Goal: Task Accomplishment & Management: Use online tool/utility

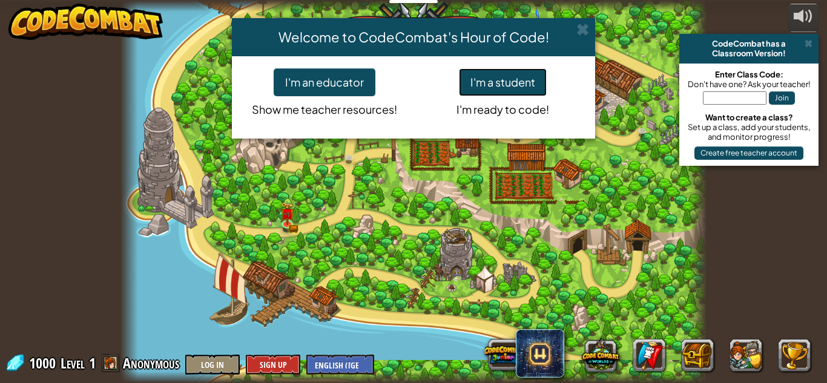
click at [492, 89] on button "I'm a student" at bounding box center [503, 82] width 88 height 28
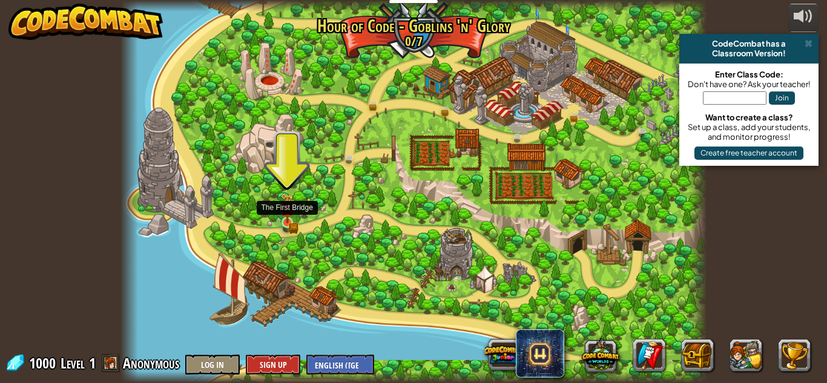
click at [285, 222] on img at bounding box center [287, 208] width 14 height 30
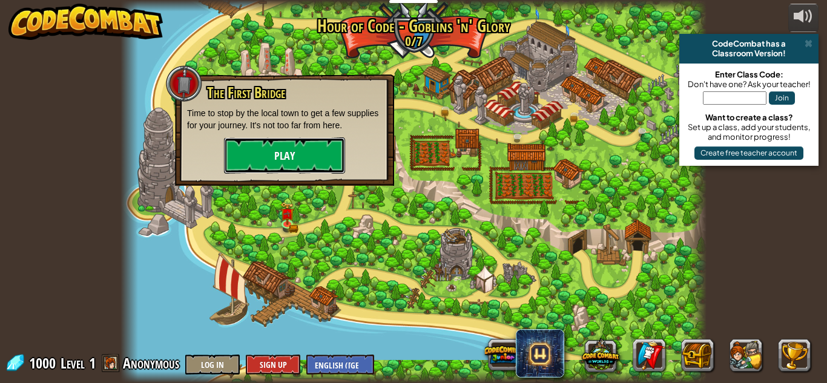
click at [327, 150] on button "Play" at bounding box center [284, 156] width 121 height 36
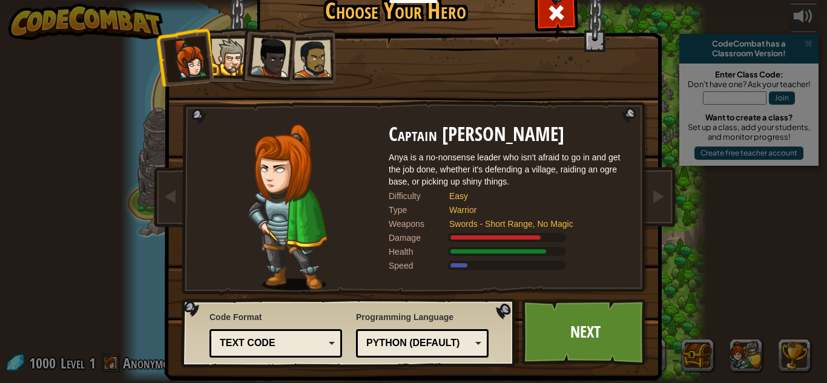
click at [226, 71] on div at bounding box center [229, 57] width 37 height 37
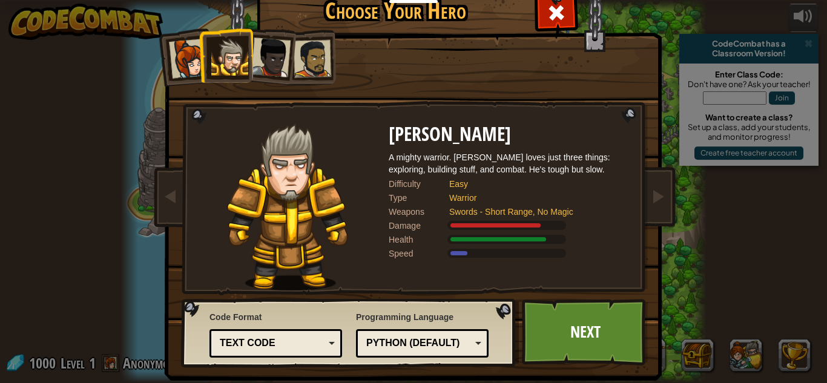
click at [271, 58] on div at bounding box center [271, 58] width 40 height 40
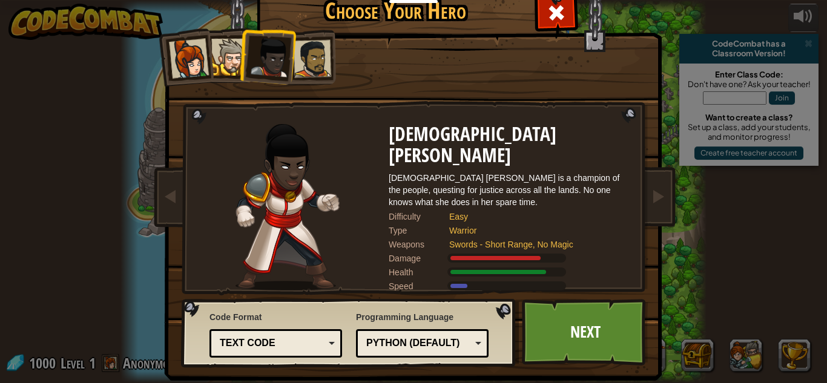
click at [313, 55] on div at bounding box center [313, 59] width 38 height 38
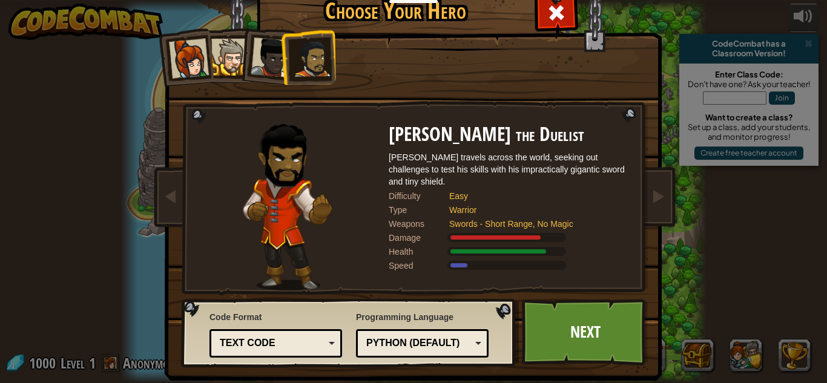
click at [197, 53] on div at bounding box center [189, 59] width 40 height 40
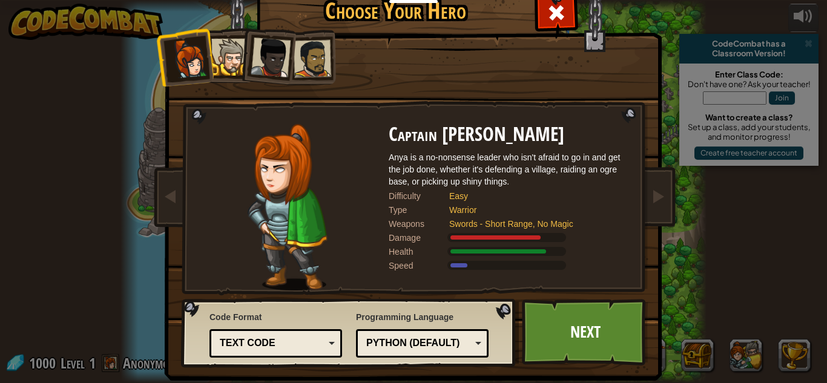
click at [245, 36] on li at bounding box center [266, 54] width 59 height 59
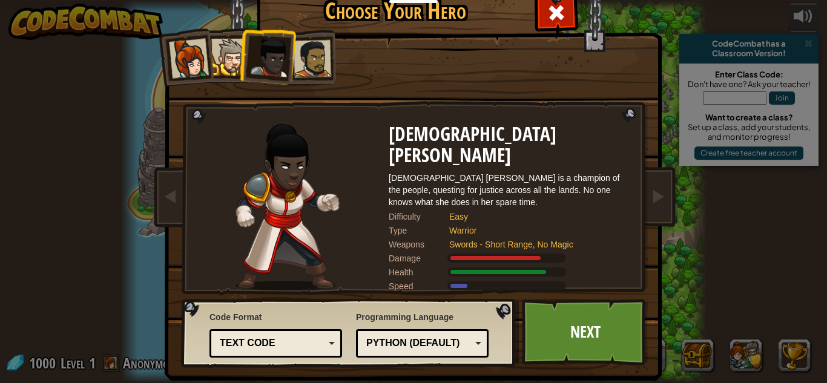
click at [223, 30] on li at bounding box center [226, 55] width 55 height 55
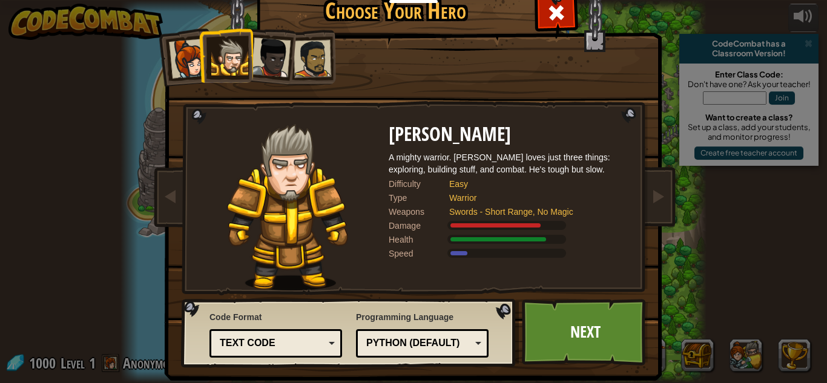
click at [267, 44] on div at bounding box center [271, 58] width 40 height 40
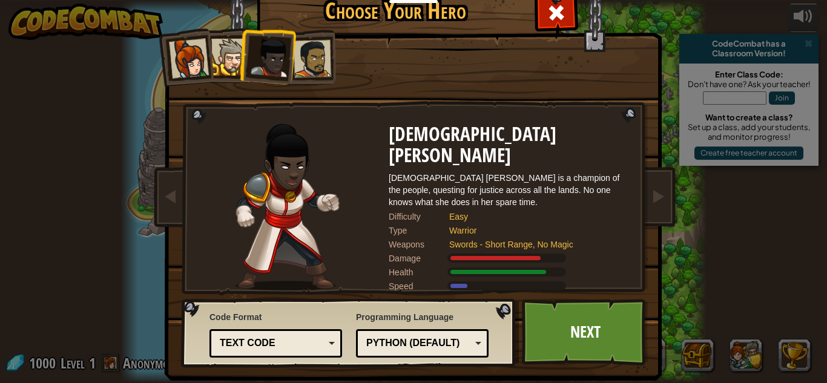
click at [308, 42] on div at bounding box center [313, 59] width 38 height 38
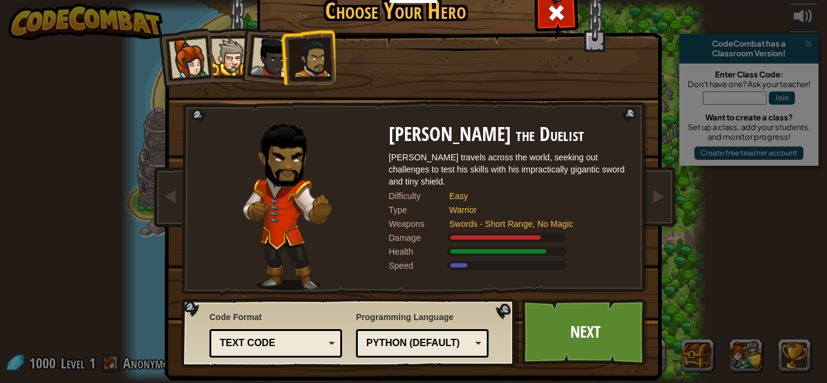
click at [176, 41] on div at bounding box center [189, 59] width 40 height 40
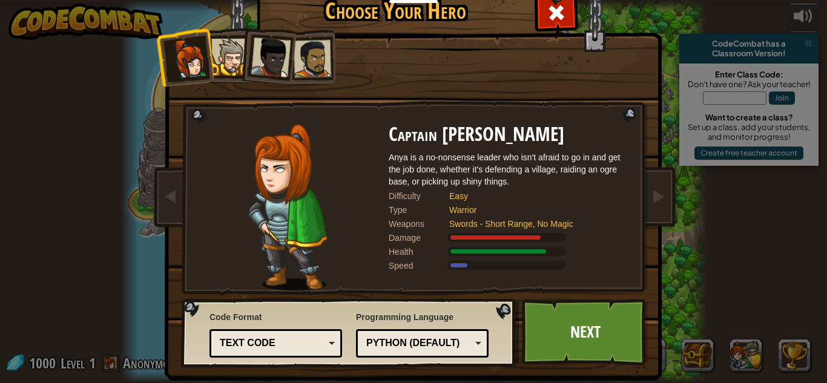
click at [234, 51] on div at bounding box center [229, 57] width 37 height 37
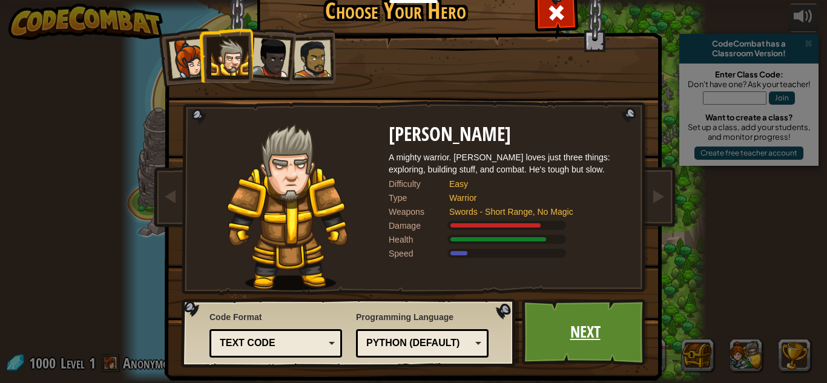
click at [553, 330] on link "Next" at bounding box center [585, 332] width 127 height 67
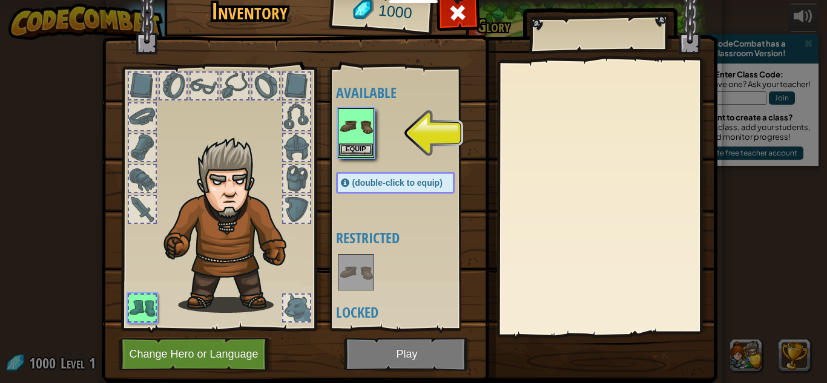
click at [360, 157] on div "Equip" at bounding box center [356, 133] width 36 height 50
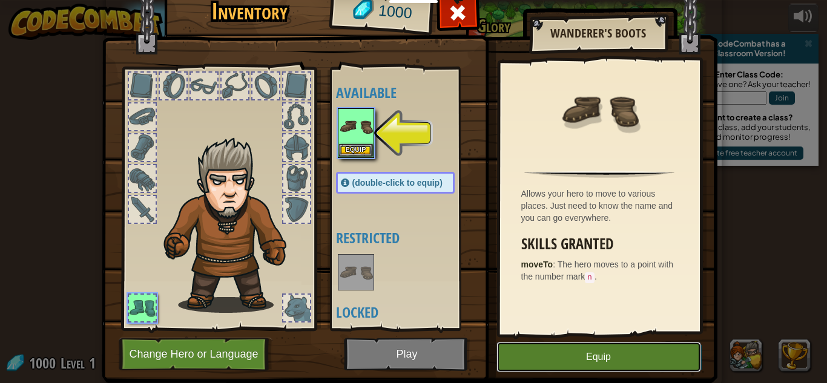
click at [591, 361] on button "Equip" at bounding box center [599, 357] width 205 height 30
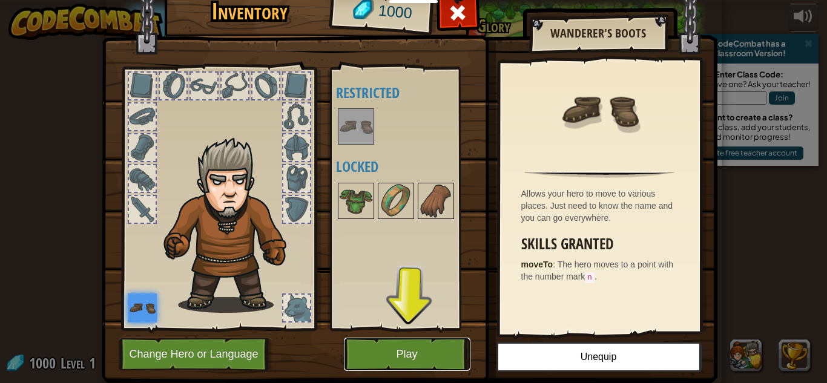
click at [372, 342] on button "Play" at bounding box center [407, 354] width 127 height 33
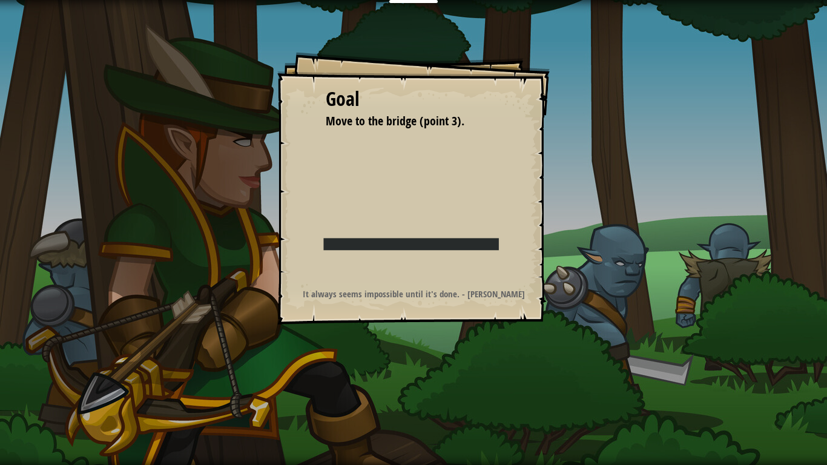
click at [419, 383] on div "Goal Move to the bridge (point 3). Start Level Error loading from server. Try r…" at bounding box center [413, 232] width 827 height 465
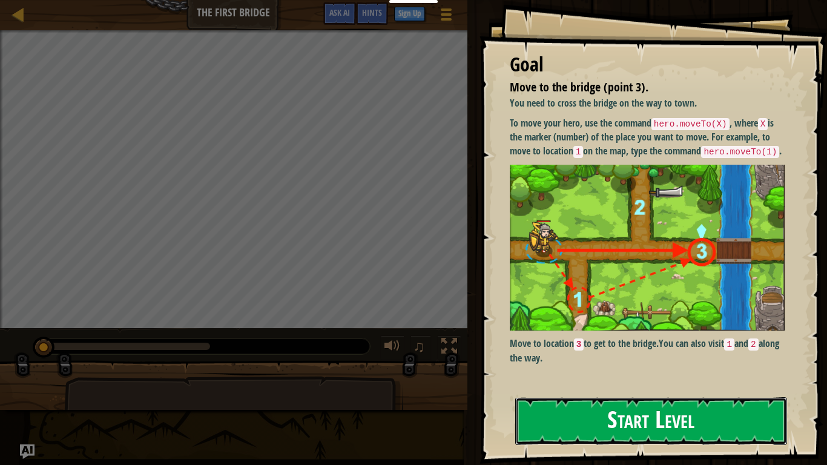
click at [608, 383] on button "Start Level" at bounding box center [651, 421] width 272 height 48
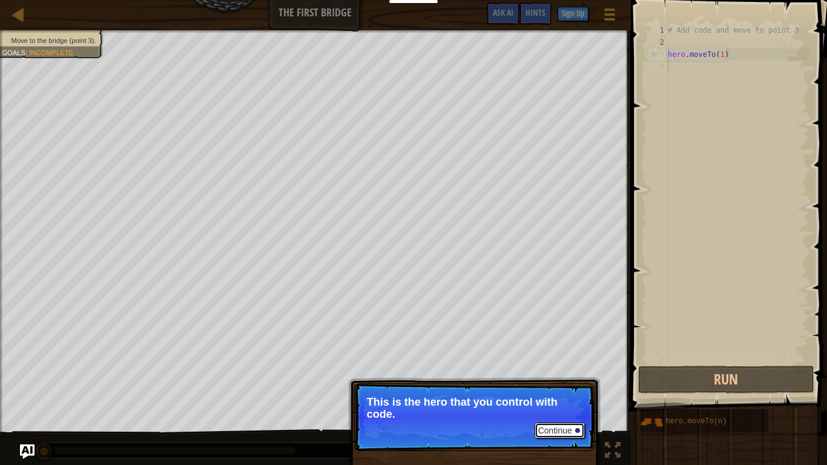
click at [558, 383] on button "Continue" at bounding box center [560, 431] width 50 height 16
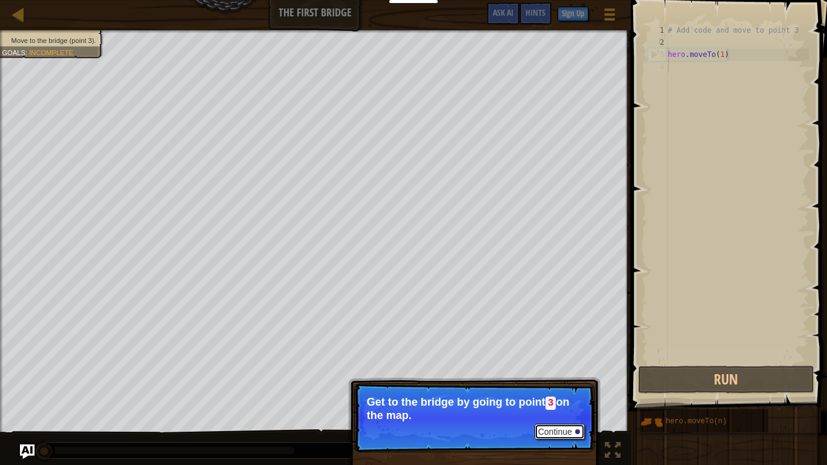
click at [558, 383] on button "Continue" at bounding box center [560, 432] width 50 height 16
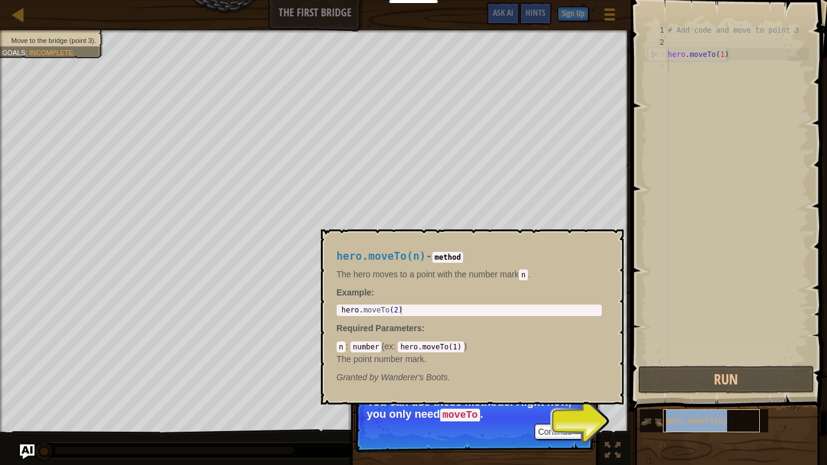
click at [683, 383] on div "hero.moveTo(n)" at bounding box center [711, 420] width 97 height 23
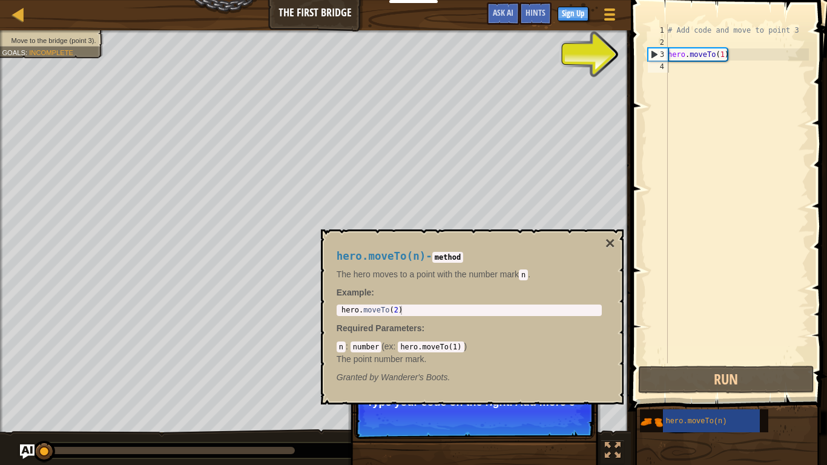
click at [643, 383] on div "hero.moveTo(n)" at bounding box center [729, 421] width 179 height 24
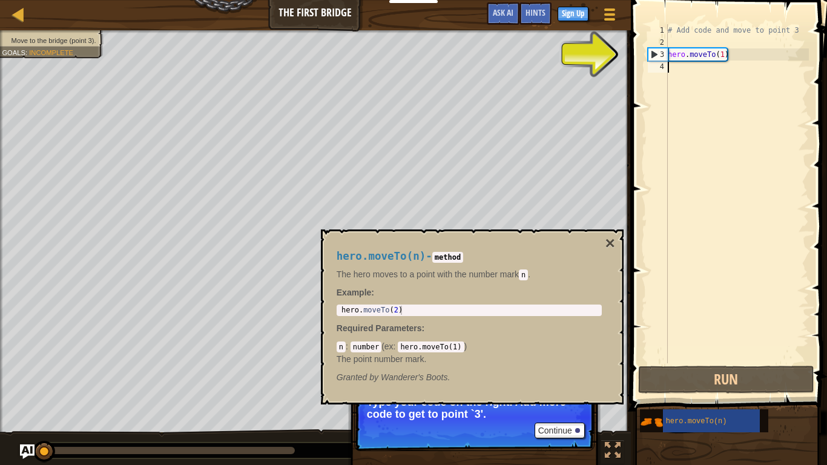
click at [710, 53] on div "# Add code and move to point 3 hero . moveTo ( 1 )" at bounding box center [738, 205] width 144 height 363
click at [613, 245] on button "×" at bounding box center [610, 243] width 10 height 17
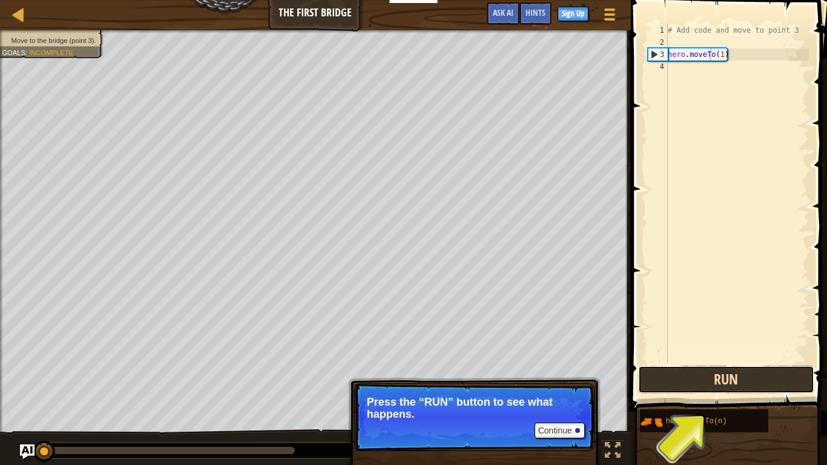
click at [725, 382] on button "Run" at bounding box center [726, 380] width 176 height 28
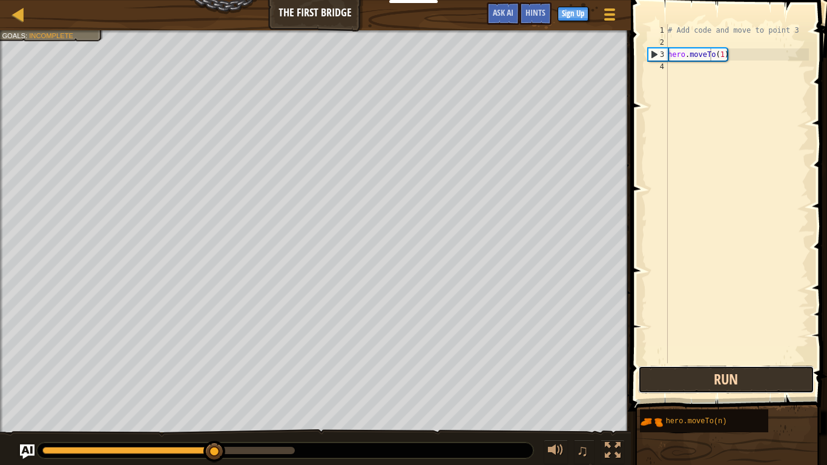
click at [698, 383] on button "Run" at bounding box center [726, 380] width 176 height 28
click at [696, 383] on button "Run" at bounding box center [726, 380] width 176 height 28
click at [695, 383] on button "Run" at bounding box center [726, 380] width 176 height 28
click at [694, 383] on button "Run" at bounding box center [726, 380] width 176 height 28
click at [693, 383] on button "Run" at bounding box center [726, 380] width 176 height 28
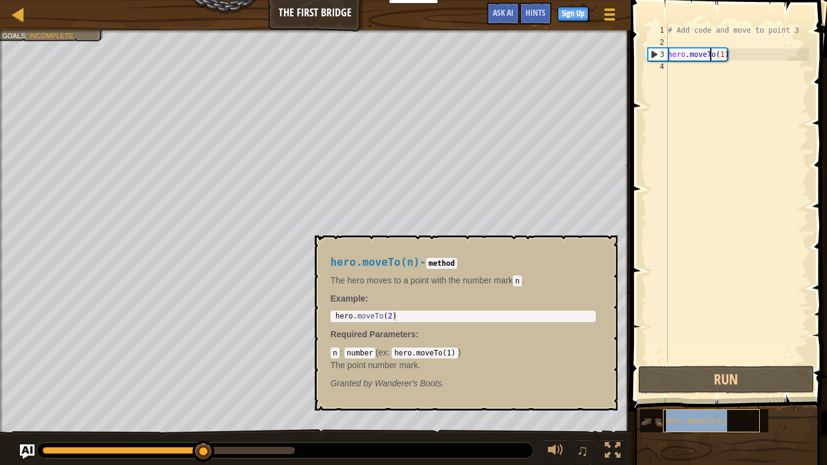
click at [695, 383] on div "hero.moveTo(n)" at bounding box center [711, 420] width 97 height 23
click at [355, 353] on code "number" at bounding box center [360, 353] width 31 height 11
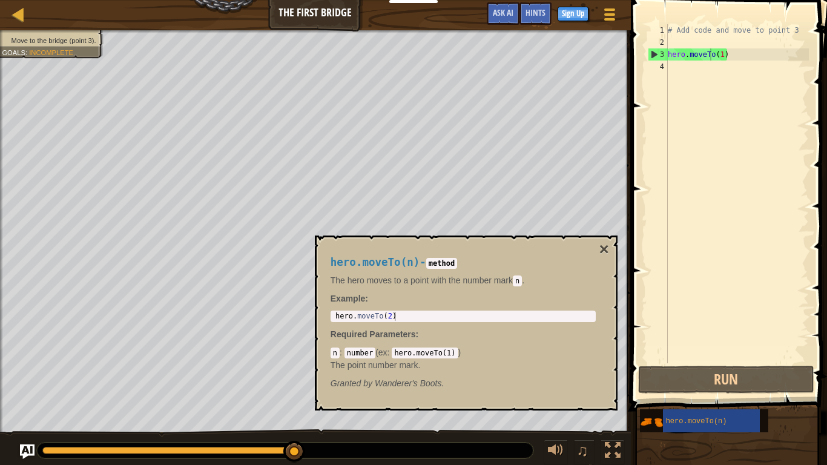
click at [600, 374] on div "hero.moveTo(n) - method The hero moves to a point with the number [PERSON_NAME]…" at bounding box center [463, 323] width 282 height 156
click at [783, 57] on div "# Add code and move to point 3 hero . moveTo ( 1 )" at bounding box center [738, 205] width 144 height 363
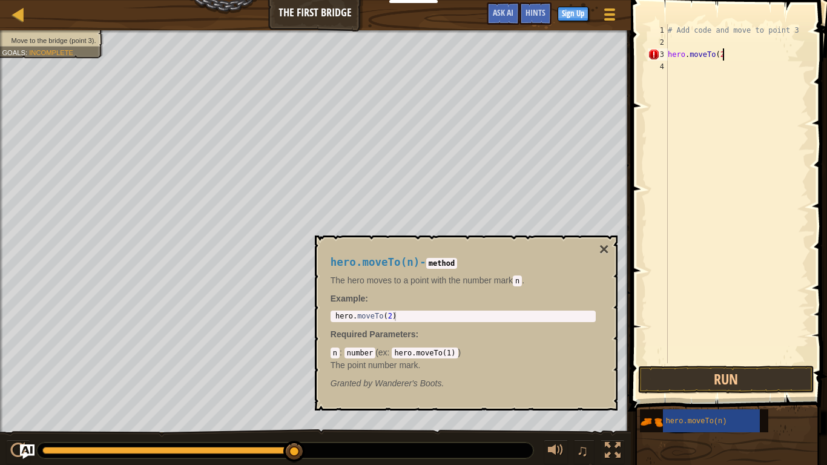
scroll to position [5, 8]
type textarea "hero.moveTo(2)"
click at [680, 381] on button "Run" at bounding box center [726, 380] width 176 height 28
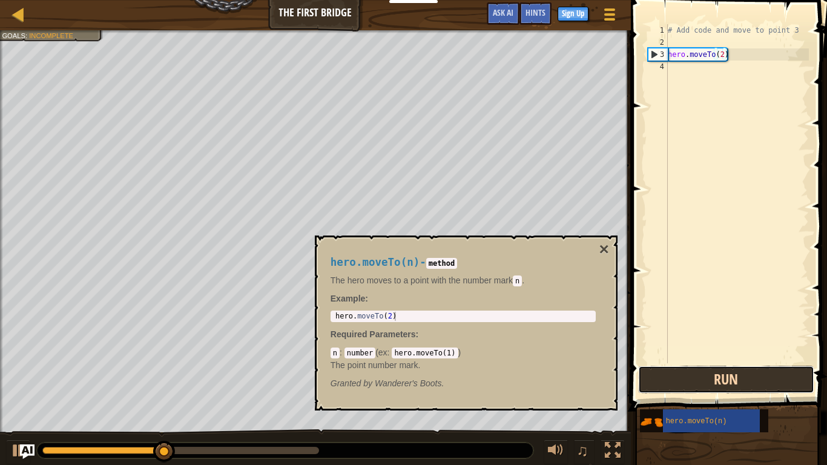
click at [680, 381] on button "Run" at bounding box center [726, 380] width 176 height 28
click at [686, 380] on button "Run" at bounding box center [726, 380] width 176 height 28
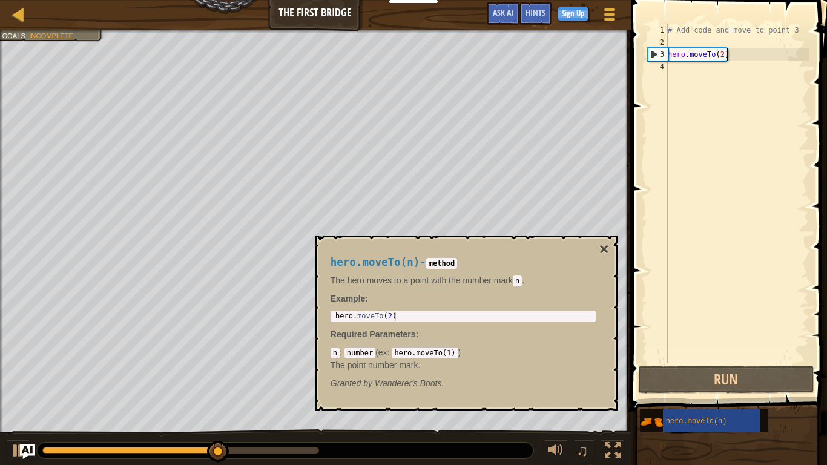
click at [757, 65] on div "# Add code and move to point 3 hero . moveTo ( 2 )" at bounding box center [738, 205] width 144 height 363
click at [758, 65] on div "# Add code and move to point 3 hero . moveTo ( 2 )" at bounding box center [738, 205] width 144 height 363
click at [749, 53] on div "# Add code and move to point 3 hero . moveTo ( 2 )" at bounding box center [738, 205] width 144 height 363
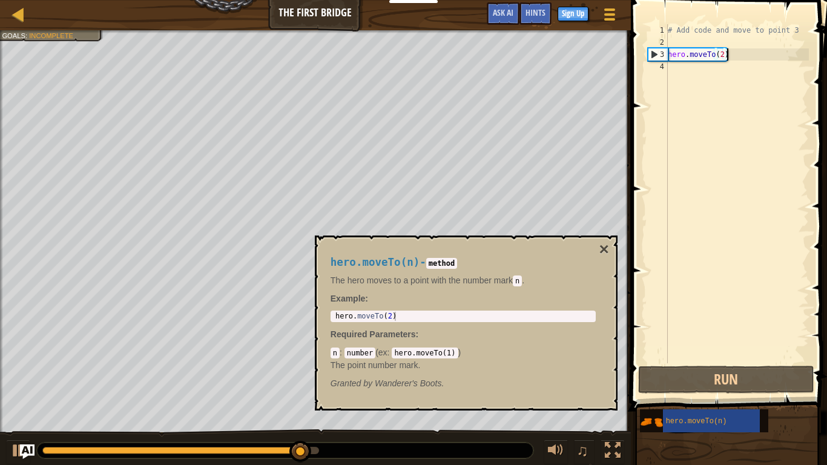
click at [732, 50] on div "# Add code and move to point 3 hero . moveTo ( 2 )" at bounding box center [738, 205] width 144 height 363
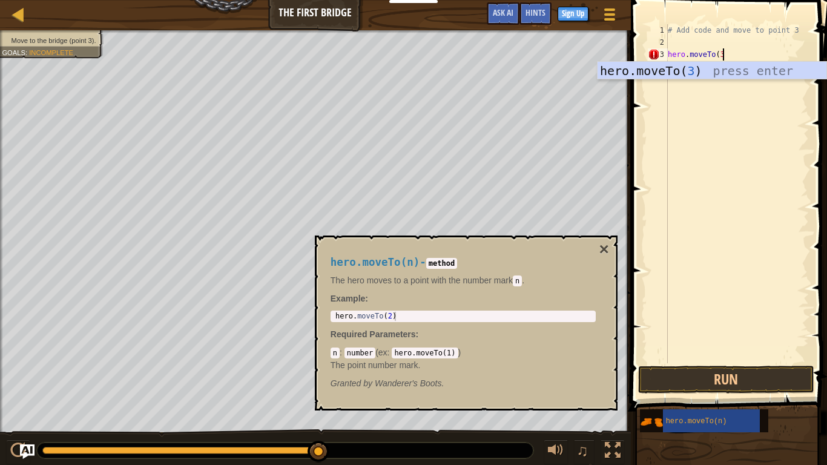
scroll to position [5, 8]
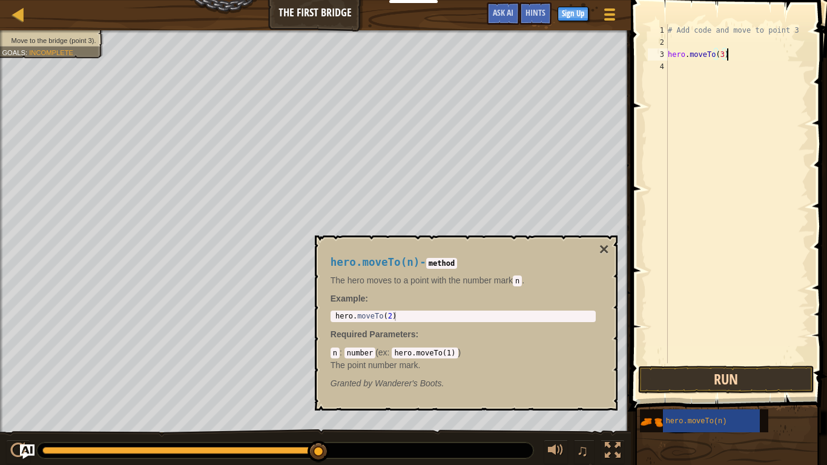
type textarea "hero.moveTo(3)"
click at [708, 371] on button "Run" at bounding box center [726, 380] width 176 height 28
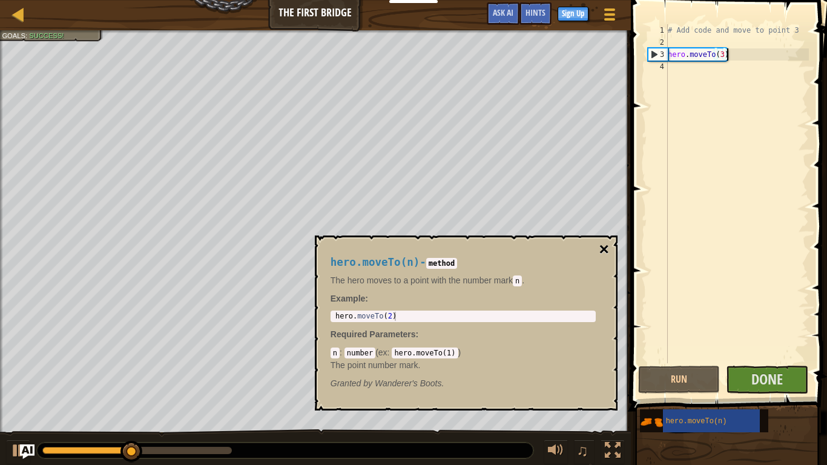
click at [603, 242] on button "×" at bounding box center [604, 249] width 10 height 17
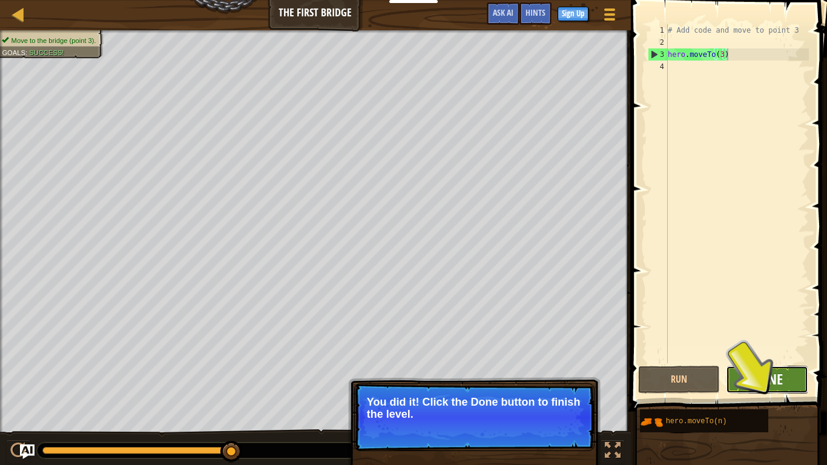
click at [757, 383] on span "Done" at bounding box center [767, 378] width 31 height 19
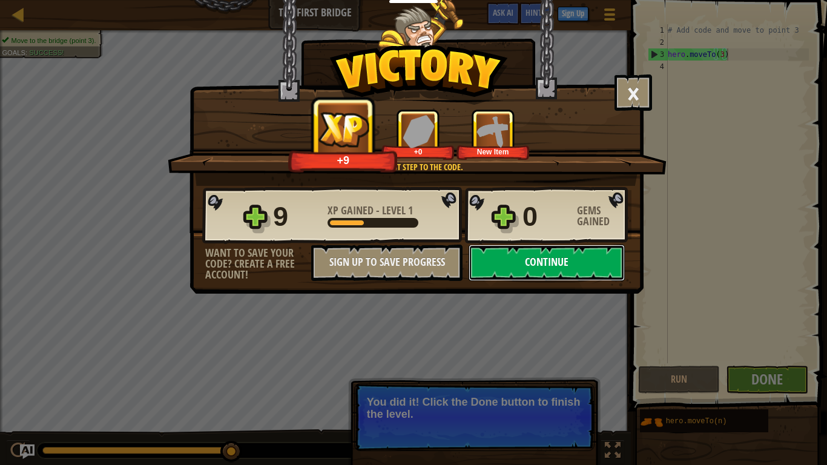
click at [560, 260] on button "Continue" at bounding box center [547, 263] width 156 height 36
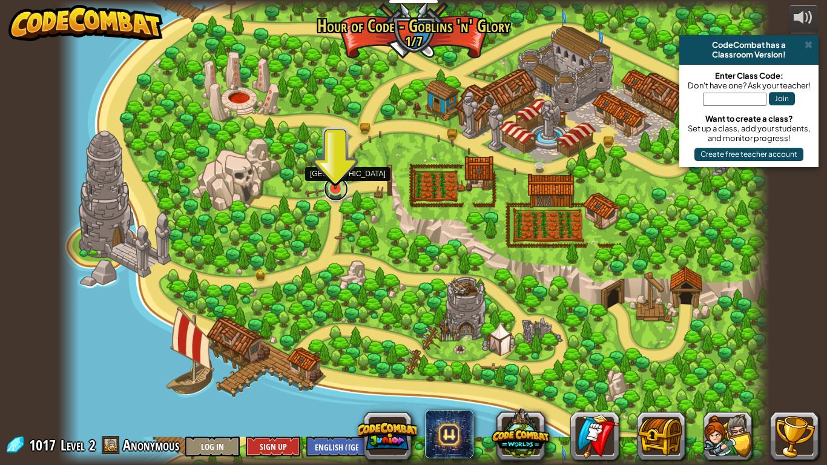
click at [333, 193] on link at bounding box center [336, 189] width 24 height 24
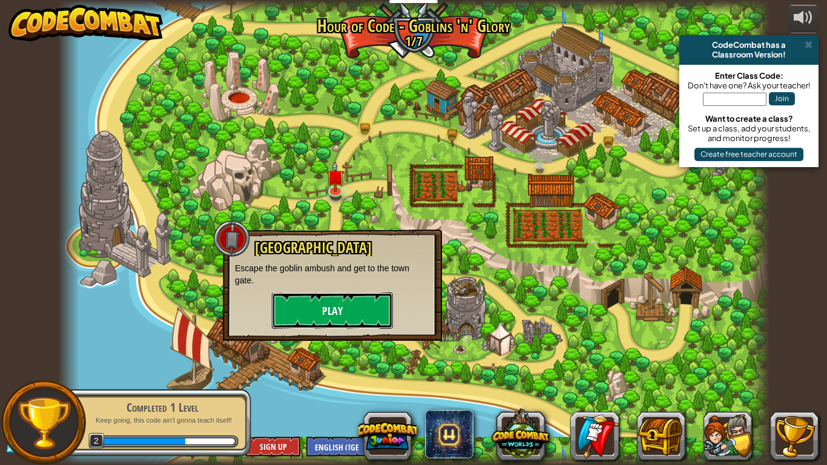
click at [362, 298] on button "Play" at bounding box center [332, 311] width 121 height 36
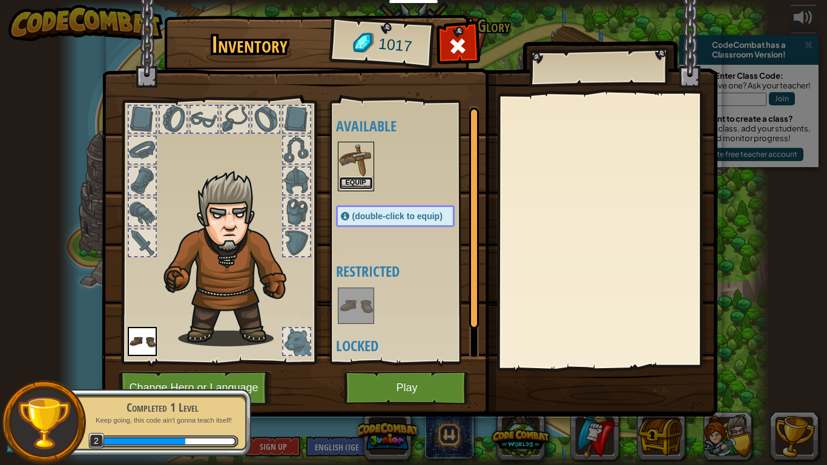
click at [343, 185] on button "Equip" at bounding box center [356, 183] width 34 height 13
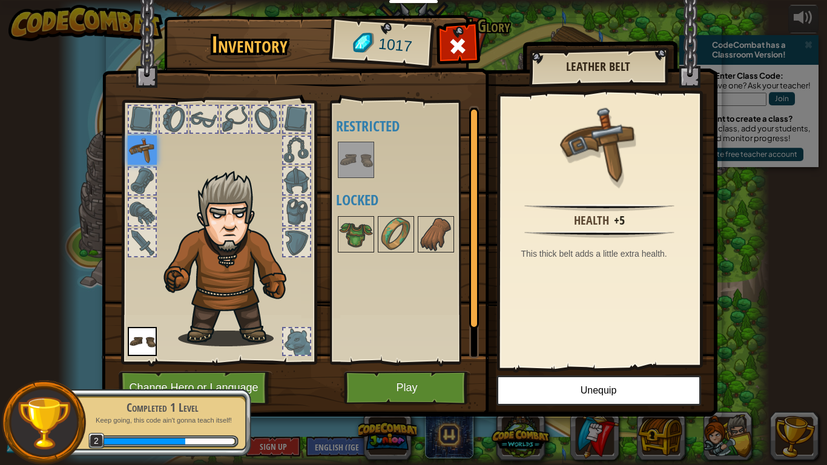
click at [142, 156] on img at bounding box center [142, 150] width 29 height 29
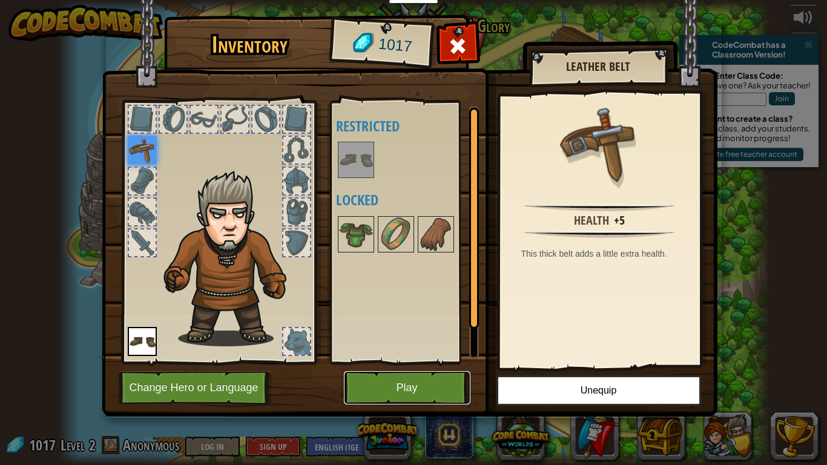
click at [445, 380] on button "Play" at bounding box center [407, 387] width 127 height 33
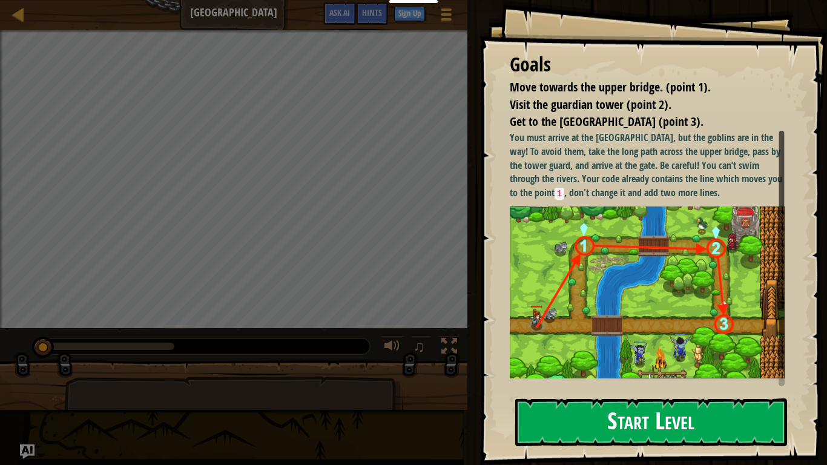
click at [703, 383] on button "Start Level" at bounding box center [651, 423] width 272 height 48
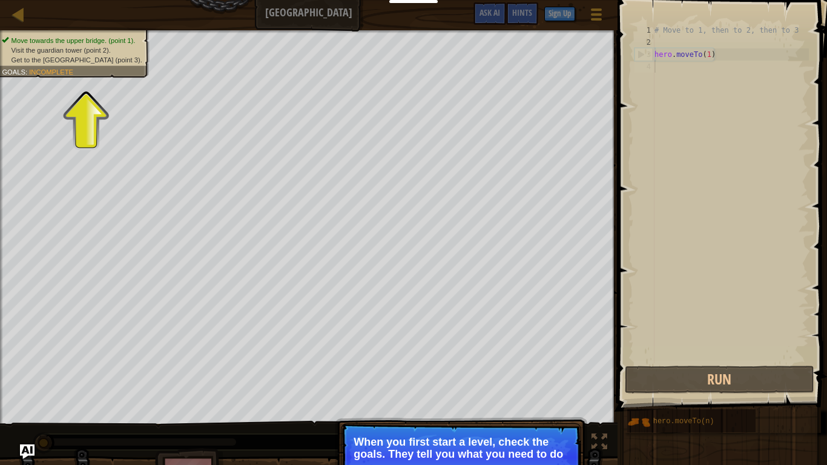
click at [51, 55] on li "Get to the [GEOGRAPHIC_DATA] (point 3)." at bounding box center [72, 60] width 140 height 10
click at [62, 61] on span "Get to the [GEOGRAPHIC_DATA] (point 3)." at bounding box center [77, 60] width 131 height 8
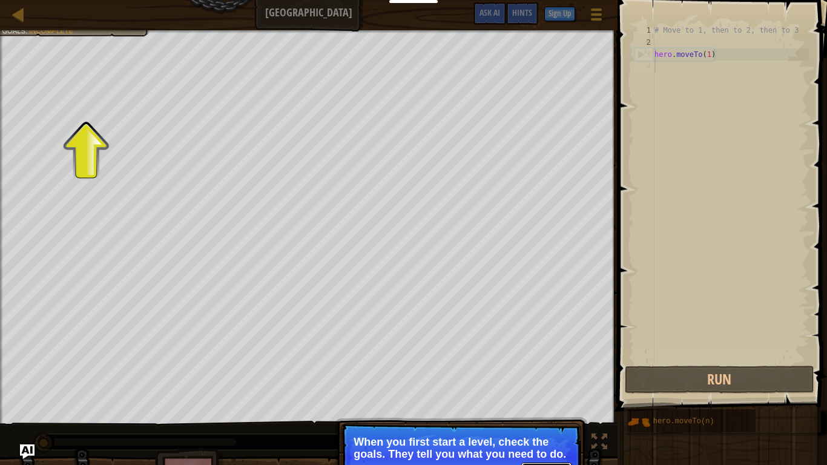
click at [562, 383] on button "Continue" at bounding box center [547, 471] width 50 height 16
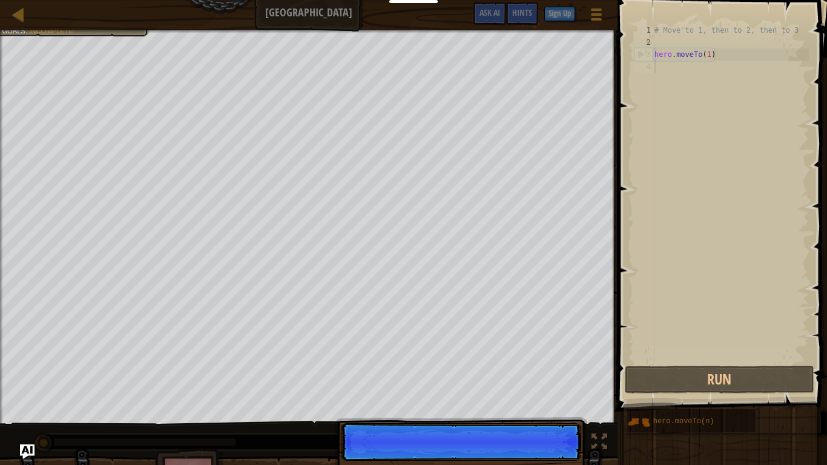
scroll to position [5, 0]
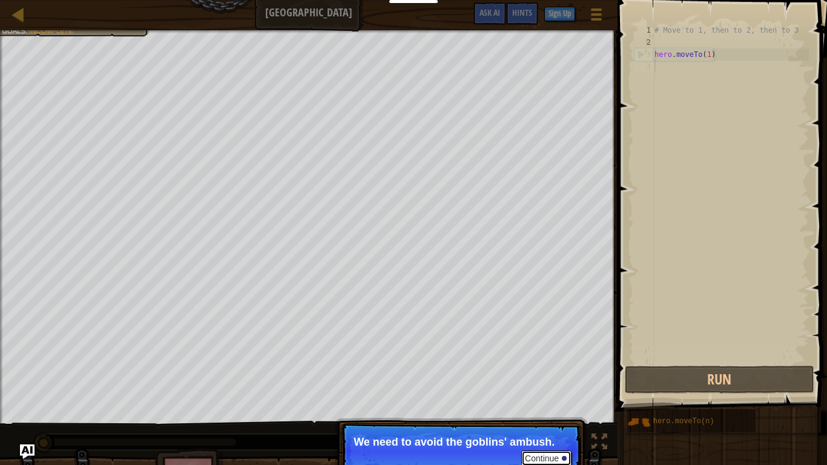
click at [534, 383] on button "Continue" at bounding box center [547, 459] width 50 height 16
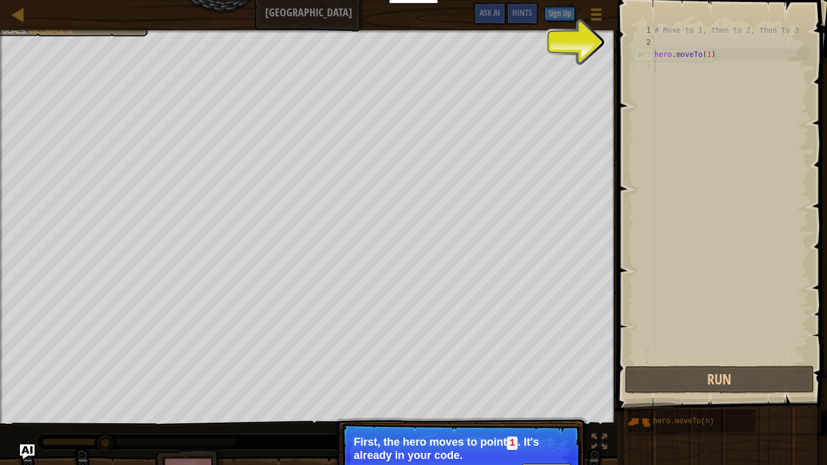
click at [534, 383] on p "First, the hero moves to point 1 . It's already in your code." at bounding box center [461, 448] width 215 height 25
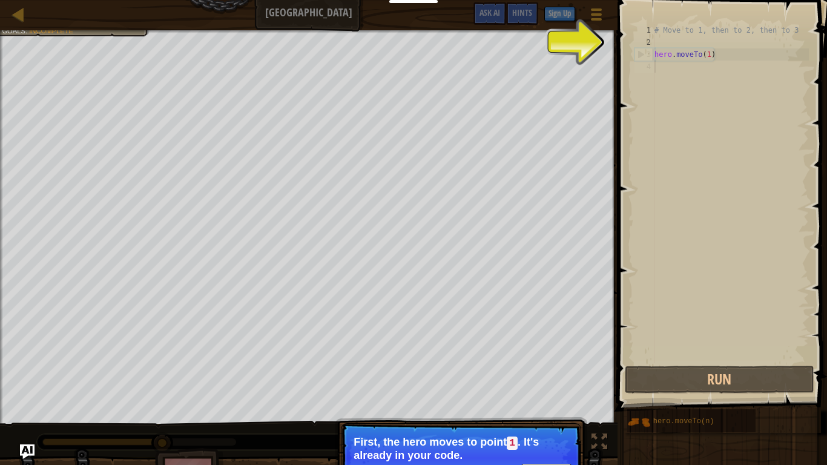
click at [549, 383] on button "Continue" at bounding box center [547, 472] width 50 height 16
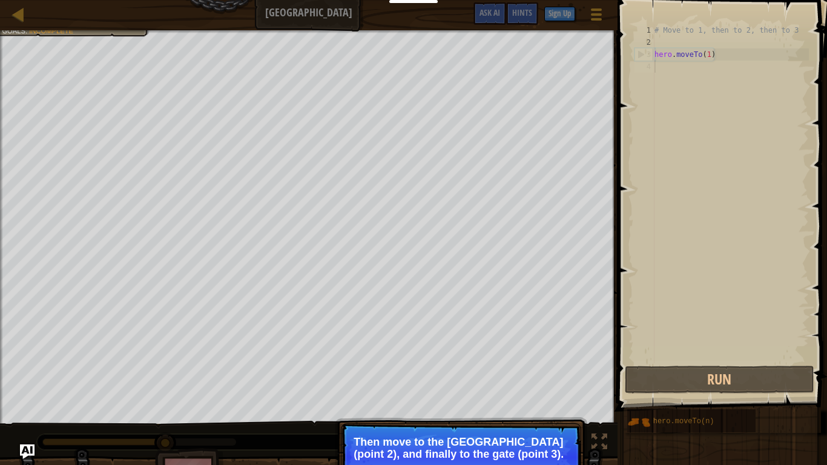
click at [540, 383] on button "Continue" at bounding box center [547, 471] width 50 height 16
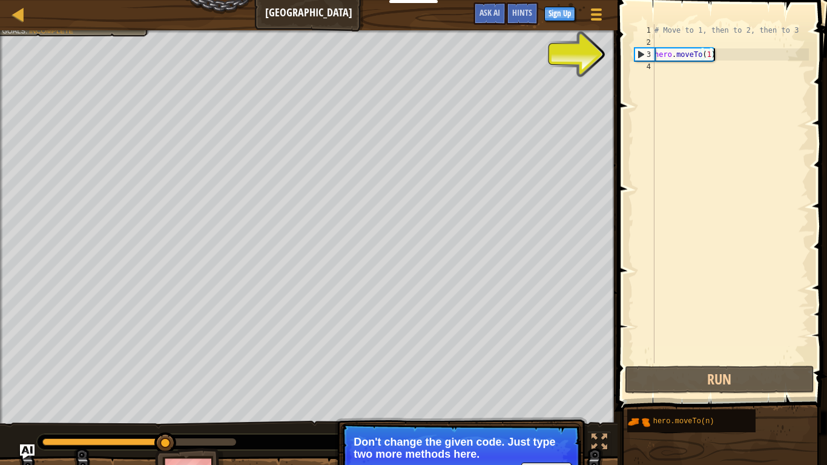
click at [716, 57] on div "# Move to 1, then to 2, then to 3 hero . moveTo ( 1 )" at bounding box center [730, 205] width 157 height 363
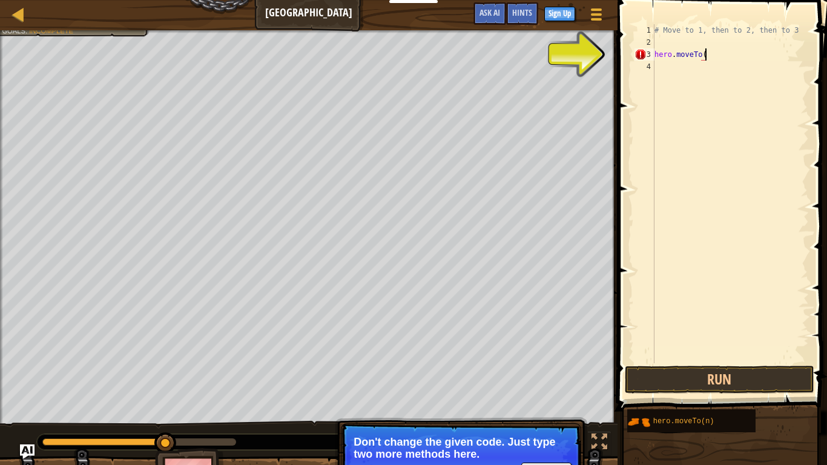
scroll to position [5, 7]
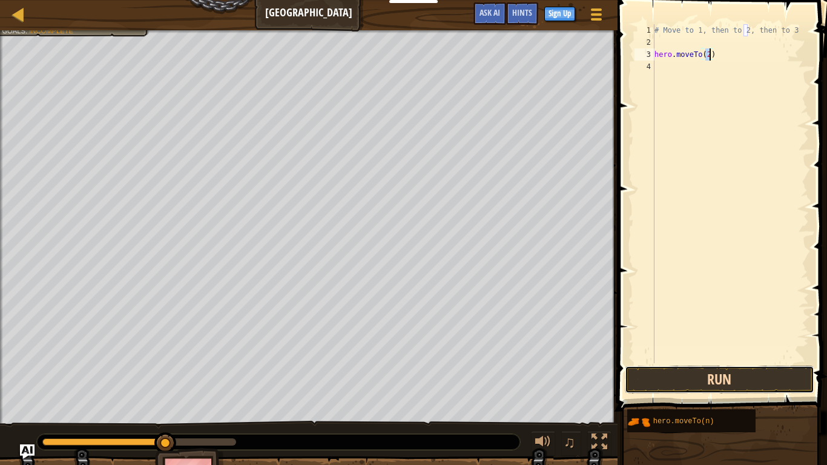
click at [669, 383] on button "Run" at bounding box center [719, 380] width 189 height 28
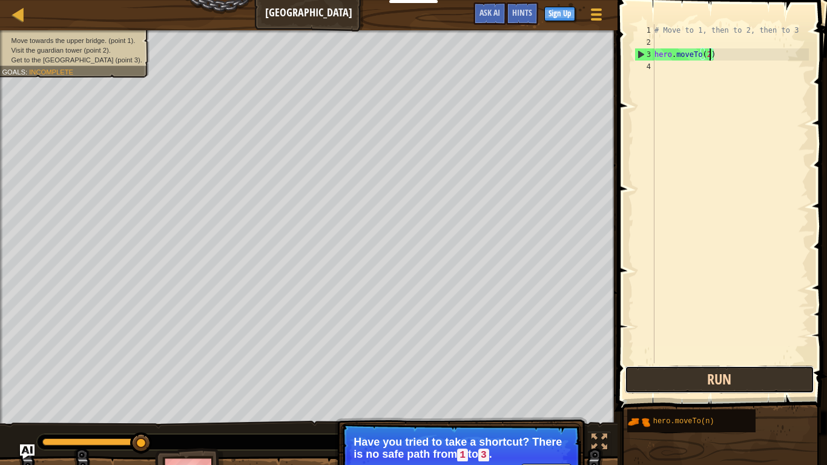
click at [643, 383] on button "Run" at bounding box center [719, 380] width 189 height 28
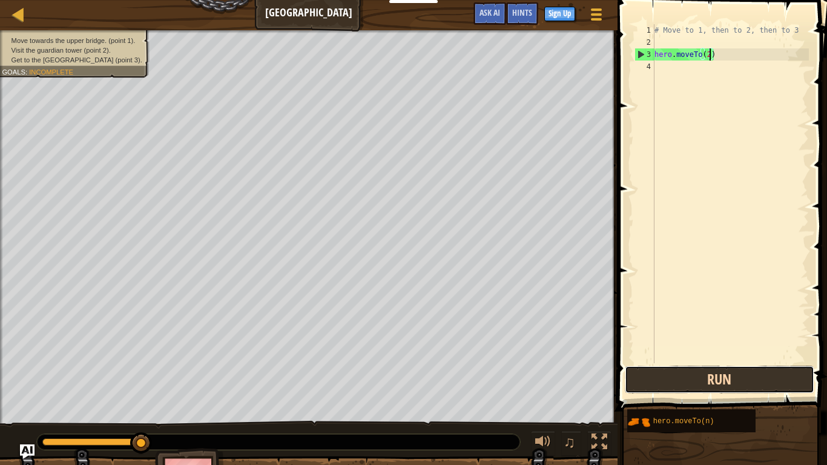
click at [657, 378] on button "Run" at bounding box center [719, 380] width 189 height 28
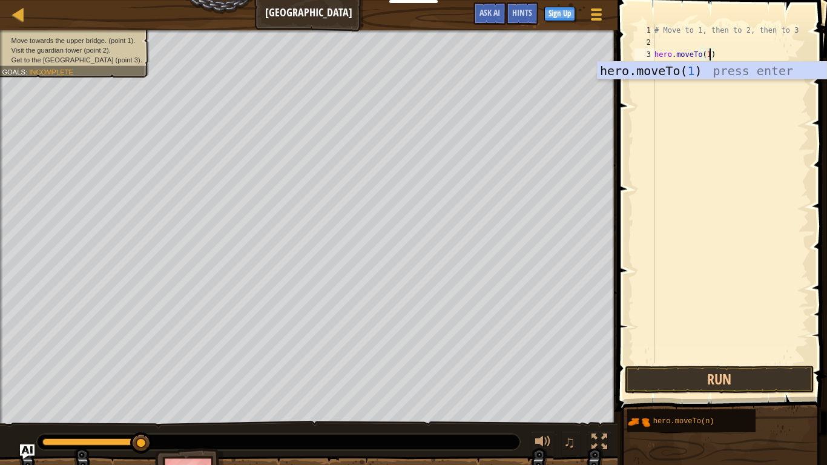
scroll to position [5, 8]
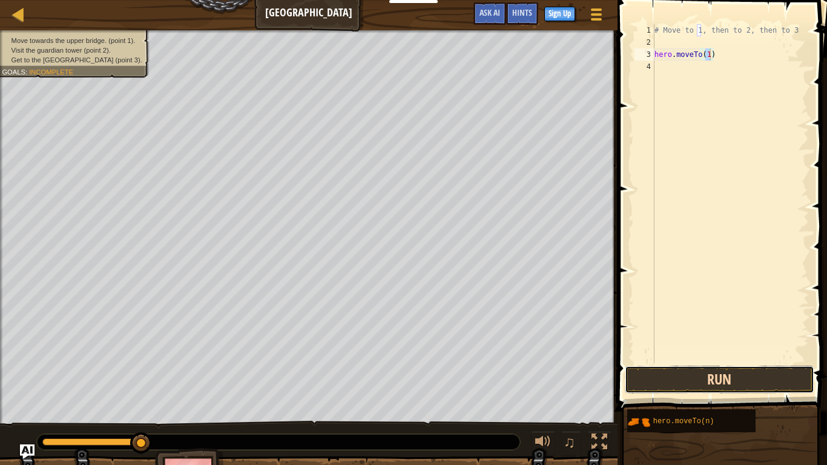
click at [656, 382] on button "Run" at bounding box center [719, 380] width 189 height 28
click at [667, 372] on button "Run" at bounding box center [719, 380] width 189 height 28
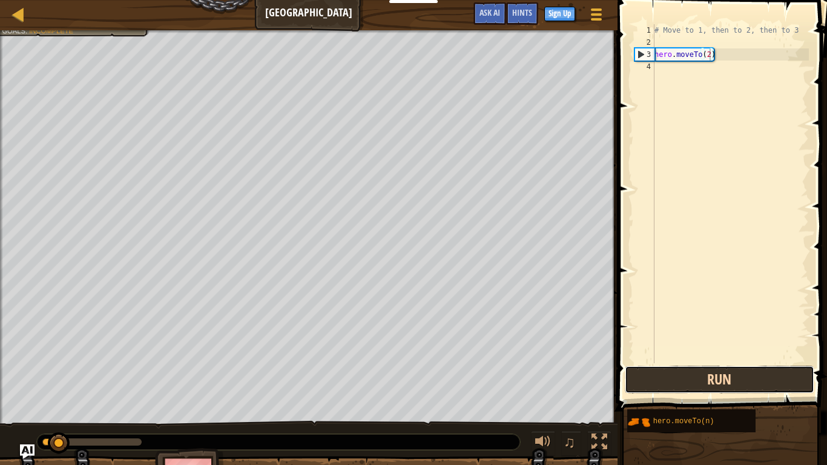
click at [667, 372] on button "Run" at bounding box center [719, 380] width 189 height 28
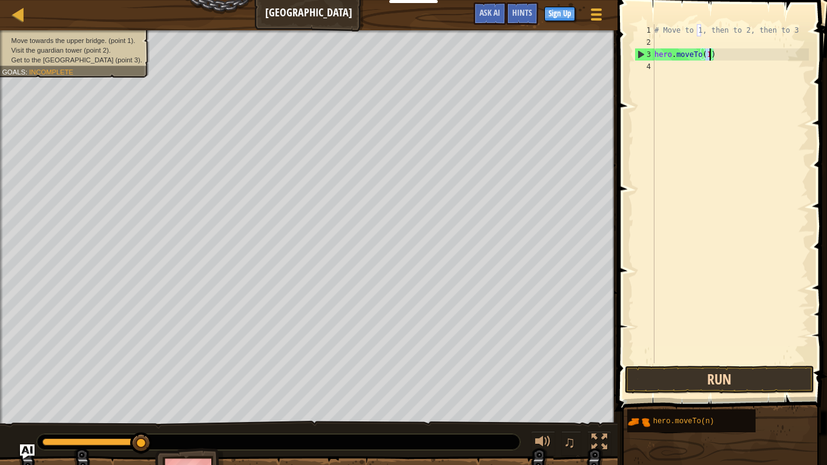
type textarea "hero.moveTo(1)"
click at [655, 379] on button "Run" at bounding box center [719, 380] width 189 height 28
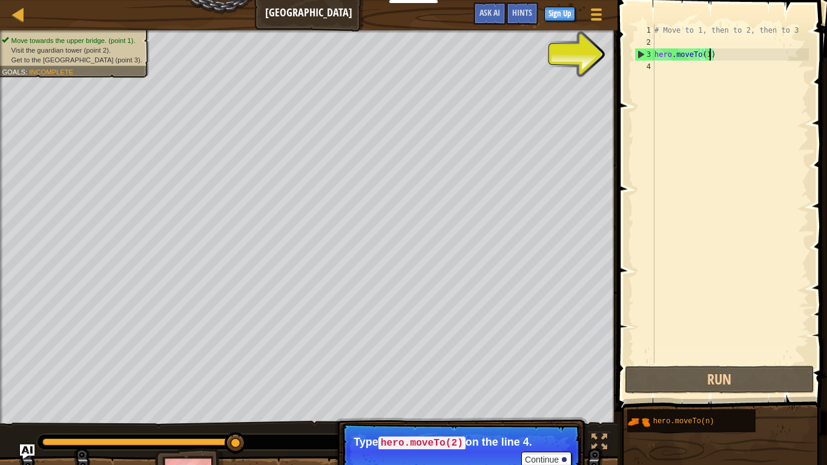
click at [682, 65] on div "# Move to 1, then to 2, then to 3 hero . moveTo ( 1 )" at bounding box center [730, 205] width 157 height 363
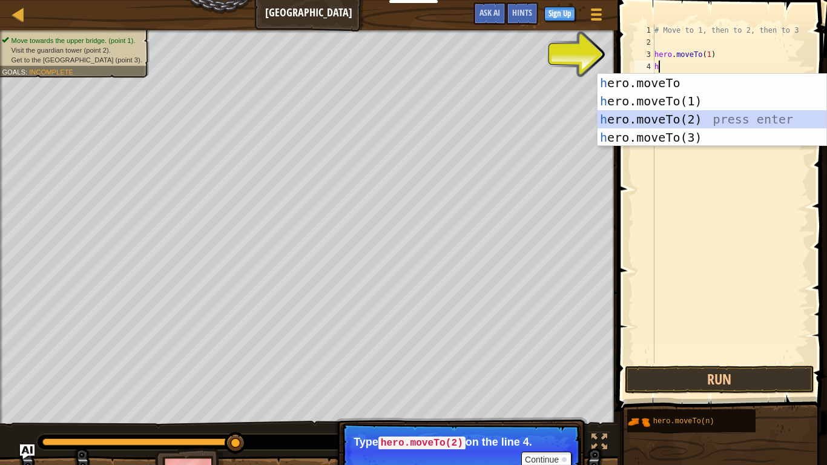
click at [682, 119] on div "h ero.moveTo press enter h ero.moveTo(1) press enter h ero.moveTo(2) press ente…" at bounding box center [712, 128] width 229 height 109
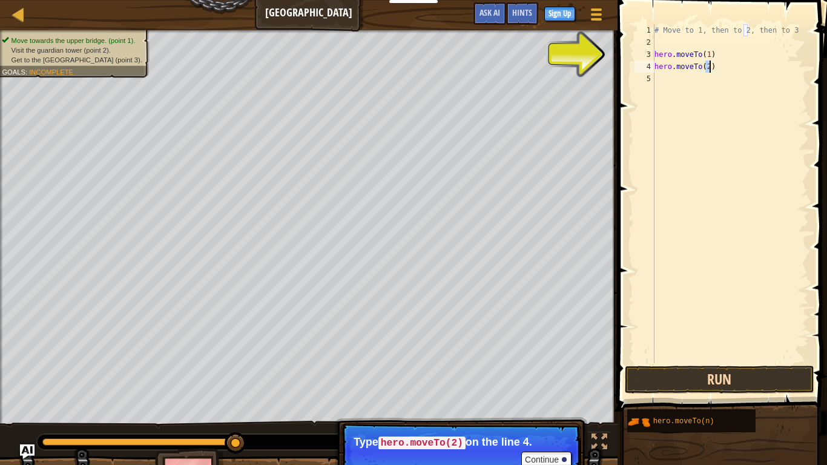
type textarea "hero.moveTo(2)"
click at [681, 382] on button "Run" at bounding box center [719, 380] width 189 height 28
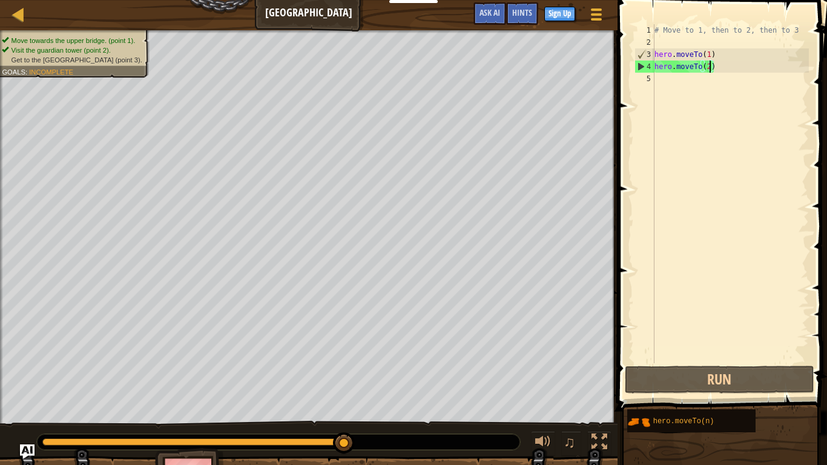
click at [655, 87] on div "# Move to 1, then to 2, then to 3 hero . moveTo ( 1 ) hero . moveTo ( 2 )" at bounding box center [730, 205] width 157 height 363
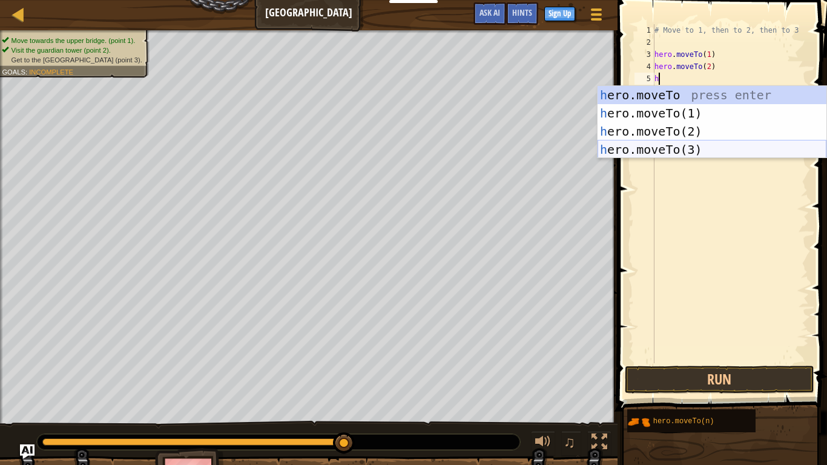
click at [699, 149] on div "h ero.moveTo press enter h ero.moveTo(1) press enter h ero.moveTo(2) press ente…" at bounding box center [712, 140] width 229 height 109
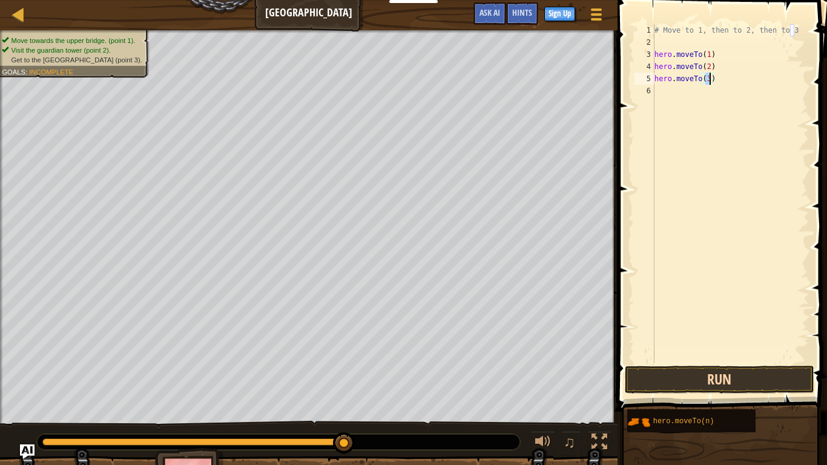
type textarea "hero.moveTo(3)"
click at [704, 381] on button "Run" at bounding box center [719, 380] width 189 height 28
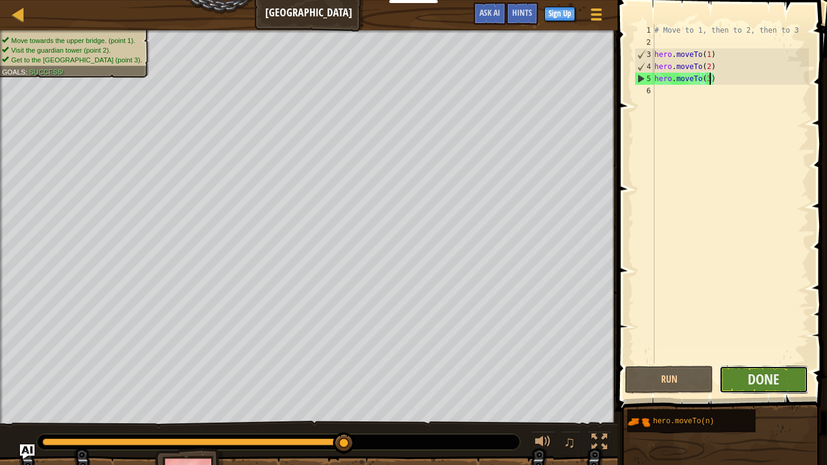
click at [769, 383] on button "Done" at bounding box center [764, 380] width 88 height 28
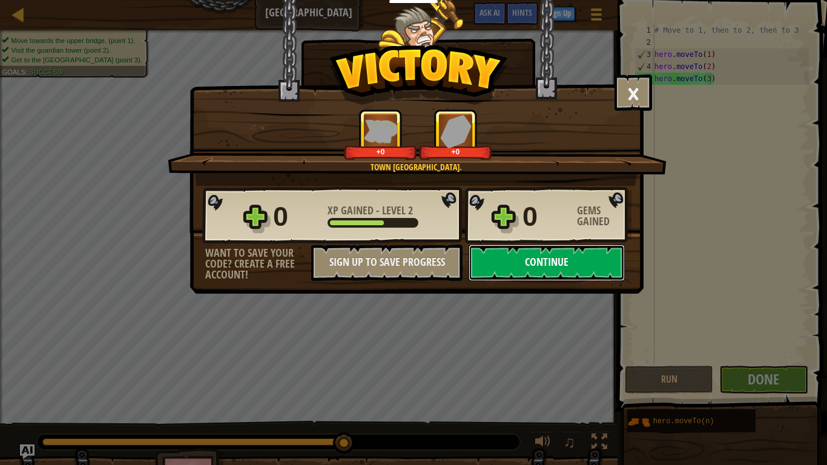
click at [519, 266] on button "Continue" at bounding box center [547, 263] width 156 height 36
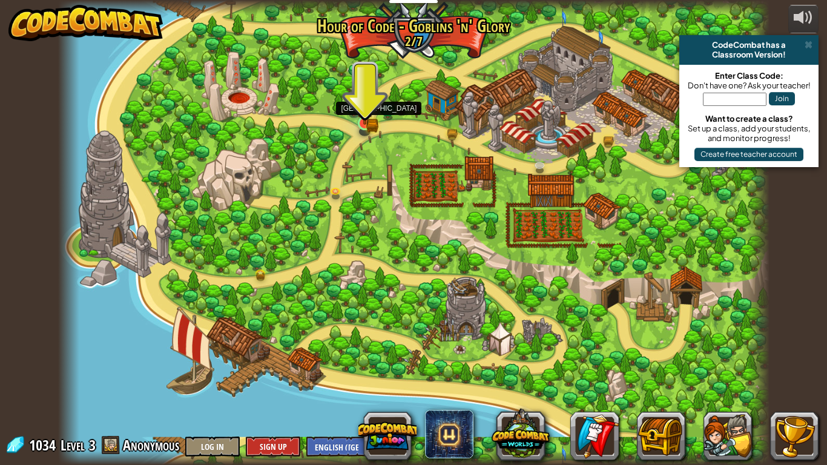
click at [360, 104] on img at bounding box center [365, 104] width 18 height 39
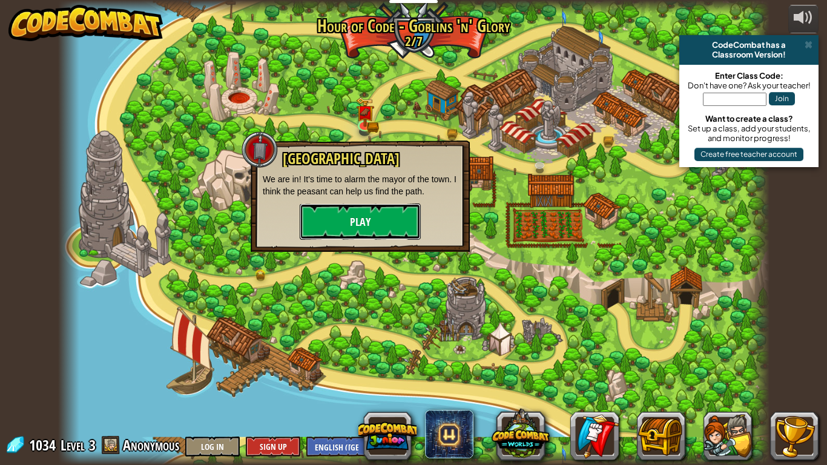
click at [362, 233] on button "Play" at bounding box center [360, 222] width 121 height 36
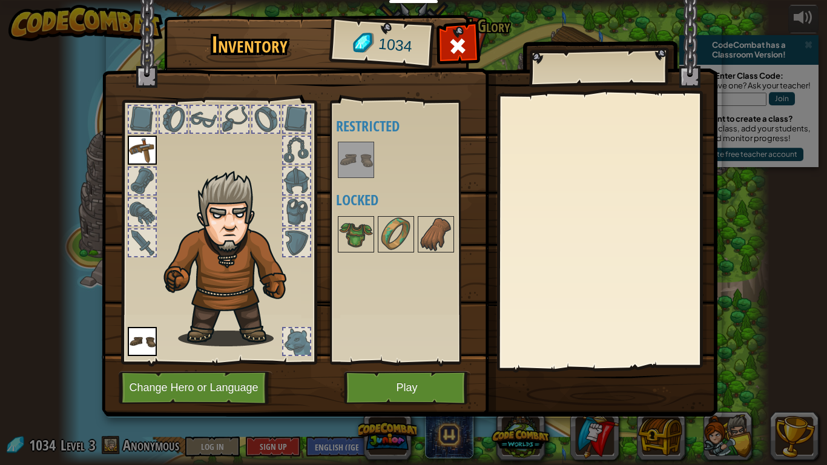
click at [297, 342] on div at bounding box center [296, 341] width 27 height 27
click at [200, 128] on div at bounding box center [204, 119] width 27 height 27
click at [411, 383] on button "Play" at bounding box center [407, 387] width 127 height 33
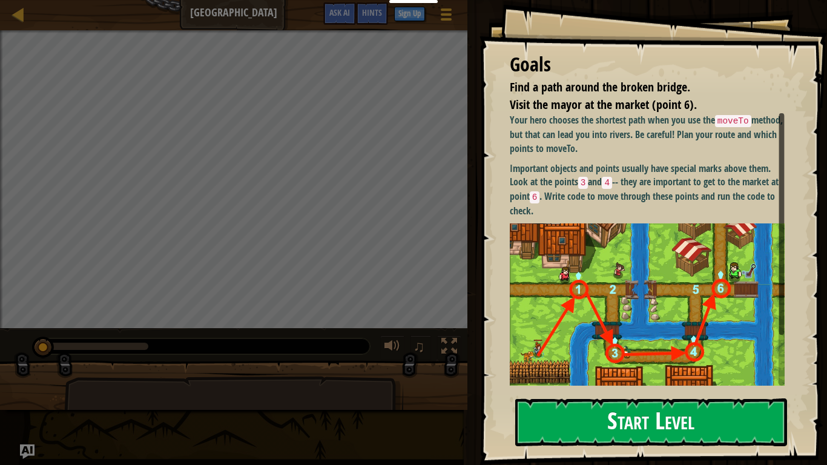
click at [649, 383] on button "Start Level" at bounding box center [651, 423] width 272 height 48
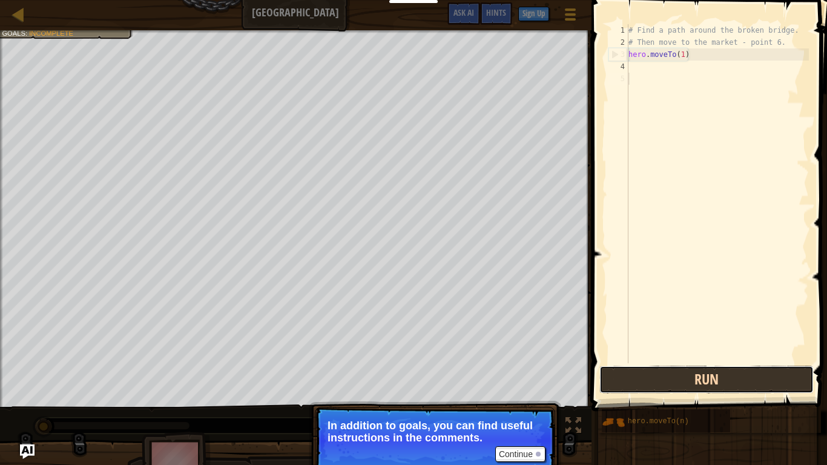
click at [663, 383] on button "Run" at bounding box center [707, 380] width 214 height 28
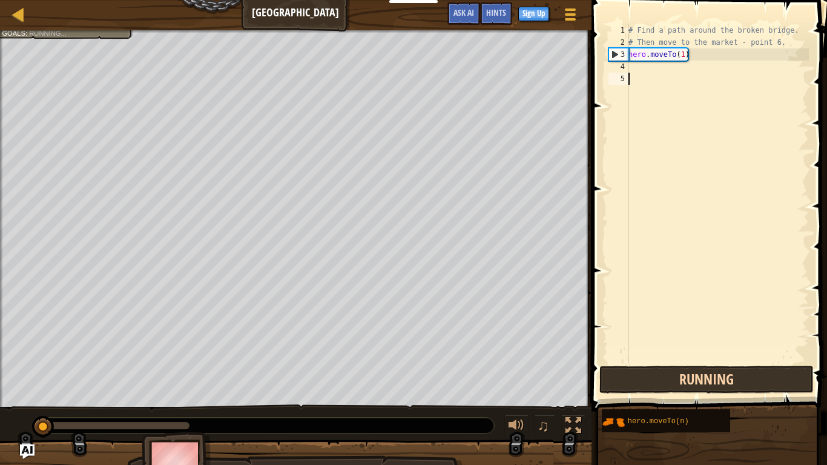
scroll to position [5, 0]
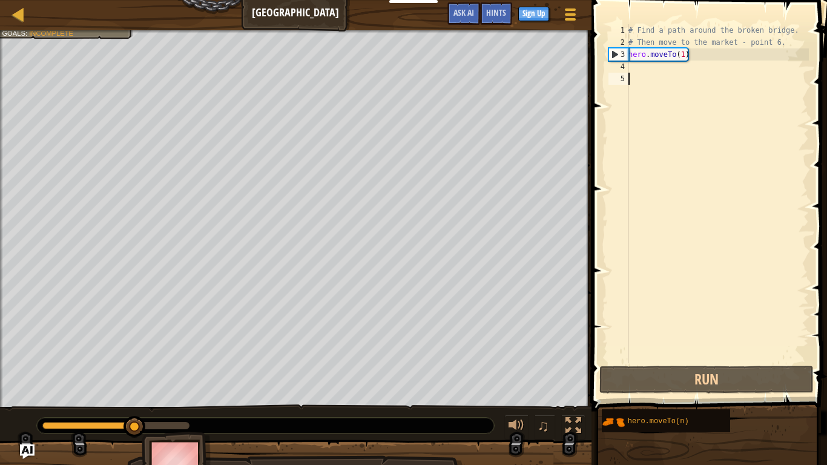
click at [638, 65] on div "# Find a path around the broken bridge. # Then move to the market - point 6. he…" at bounding box center [717, 205] width 183 height 363
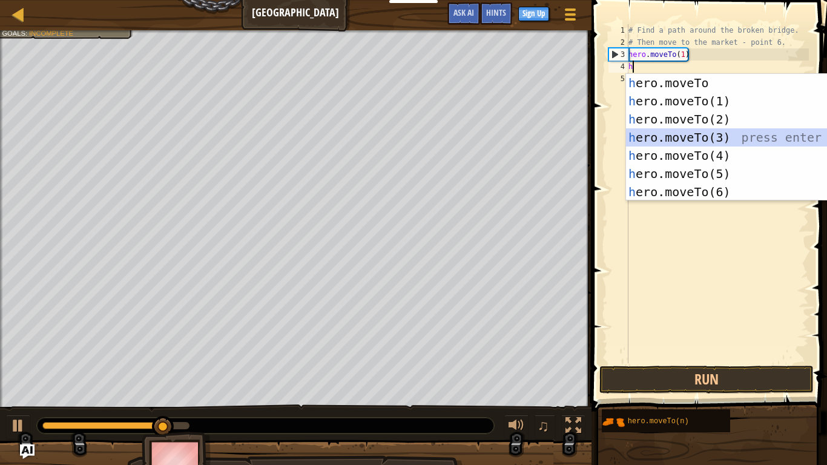
click at [698, 131] on div "h ero.moveTo press enter h ero.moveTo(1) press enter h ero.moveTo(2) press ente…" at bounding box center [740, 156] width 229 height 164
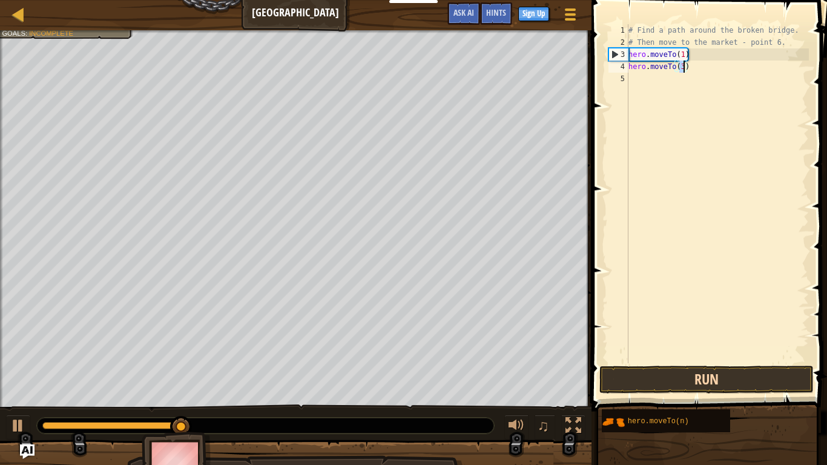
type textarea "hero.moveTo(3)"
click at [655, 373] on button "Run" at bounding box center [707, 380] width 214 height 28
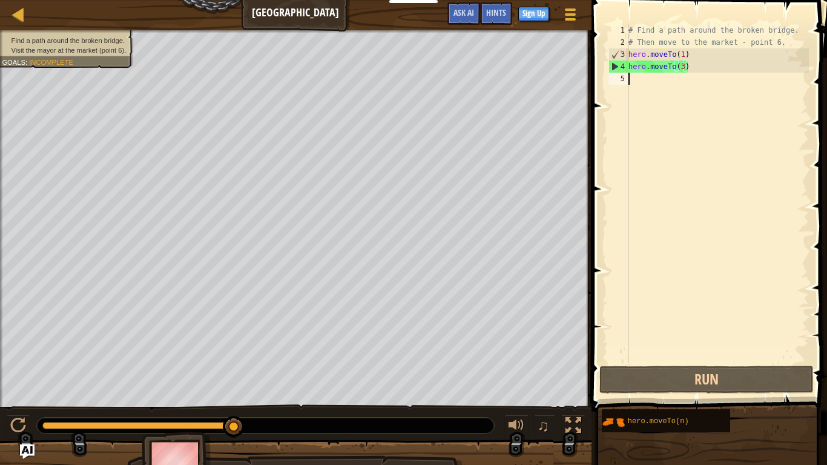
click at [629, 74] on div "# Find a path around the broken bridge. # Then move to the market - point 6. he…" at bounding box center [717, 205] width 183 height 363
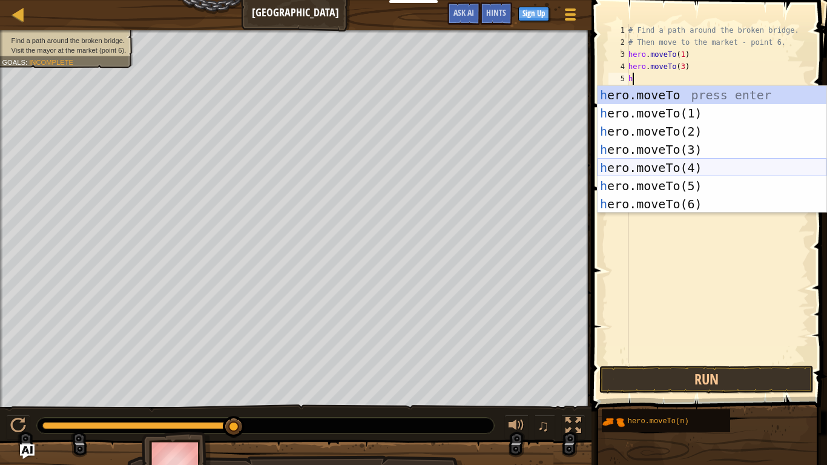
click at [647, 167] on div "h ero.moveTo press enter h ero.moveTo(1) press enter h ero.moveTo(2) press ente…" at bounding box center [712, 168] width 229 height 164
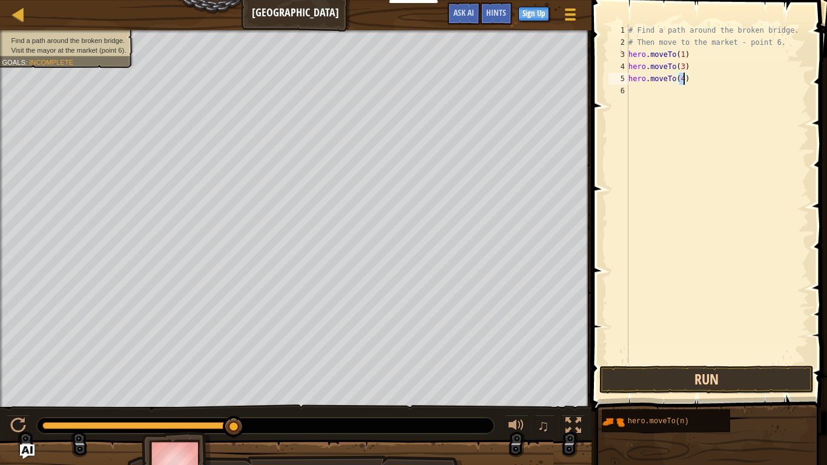
type textarea "hero.moveTo(4)"
click at [677, 383] on button "Run" at bounding box center [707, 380] width 214 height 28
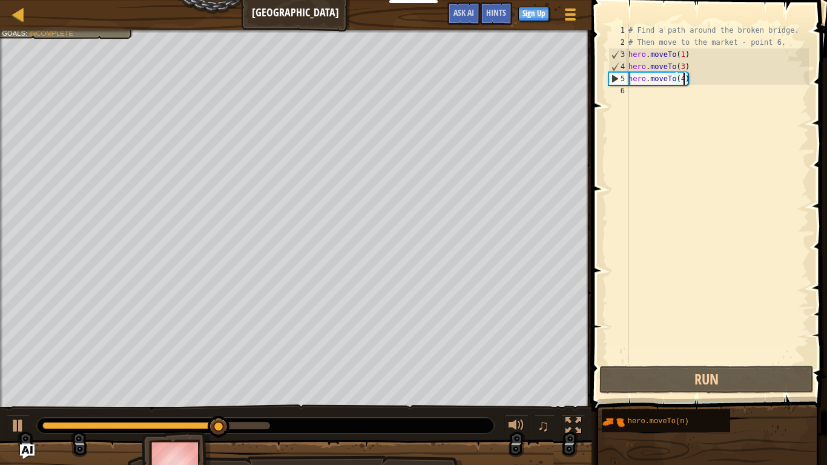
click at [637, 93] on div "# Find a path around the broken bridge. # Then move to the market - point 6. he…" at bounding box center [717, 205] width 183 height 363
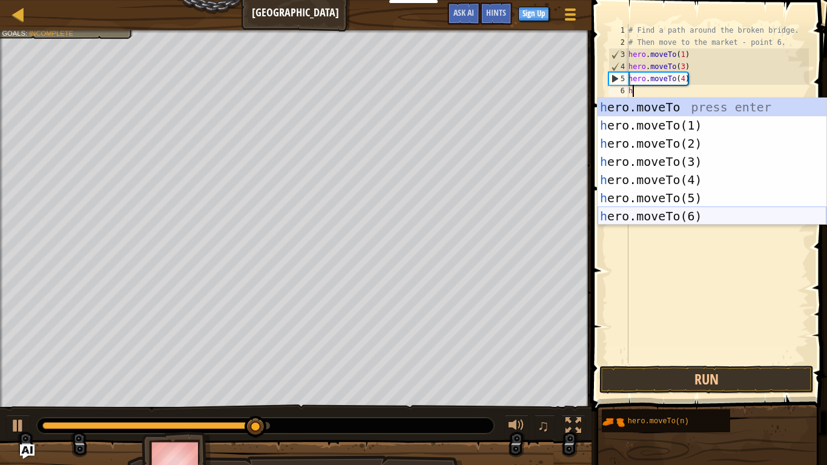
click at [626, 213] on div "h ero.moveTo press enter h ero.moveTo(1) press enter h ero.moveTo(2) press ente…" at bounding box center [712, 180] width 229 height 164
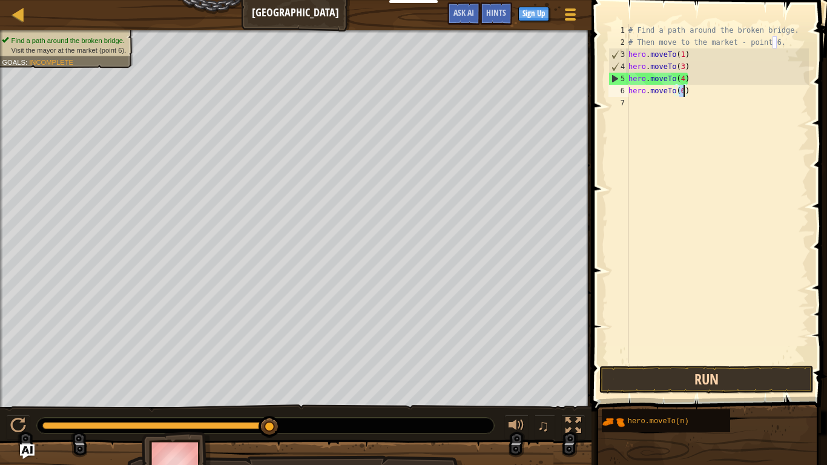
type textarea "hero.moveTo(6)"
click at [765, 383] on button "Run" at bounding box center [707, 380] width 214 height 28
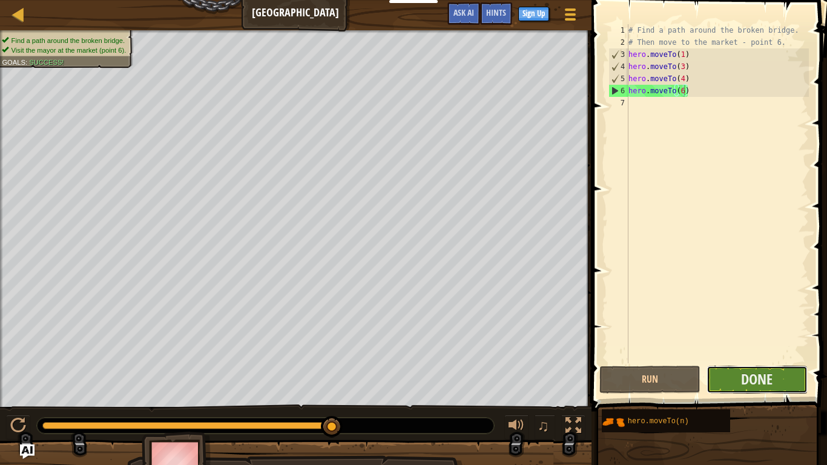
click at [768, 383] on button "Done" at bounding box center [757, 380] width 101 height 28
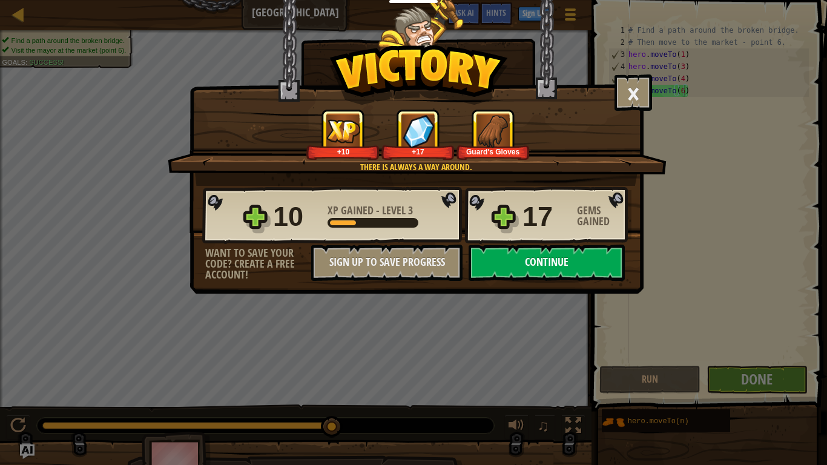
click at [532, 270] on button "Continue" at bounding box center [547, 263] width 156 height 36
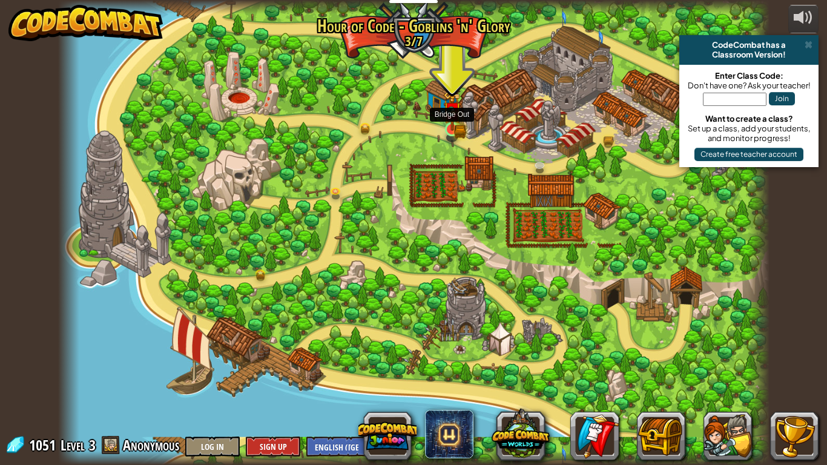
click at [457, 130] on img at bounding box center [452, 110] width 18 height 39
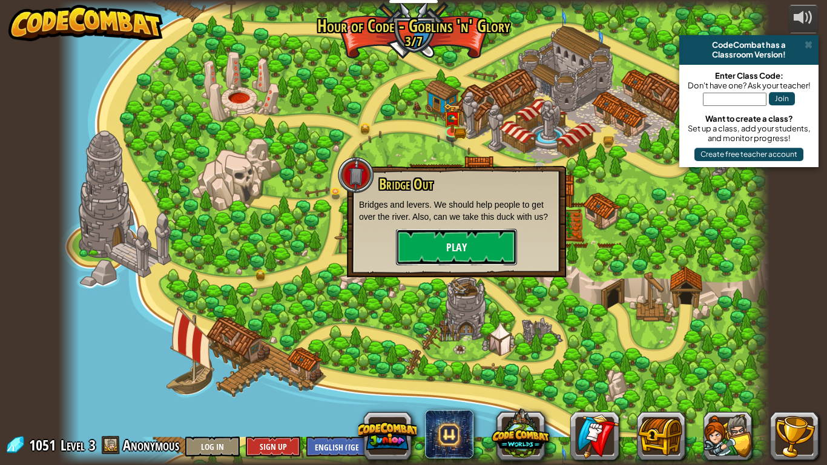
click at [422, 244] on button "Play" at bounding box center [456, 247] width 121 height 36
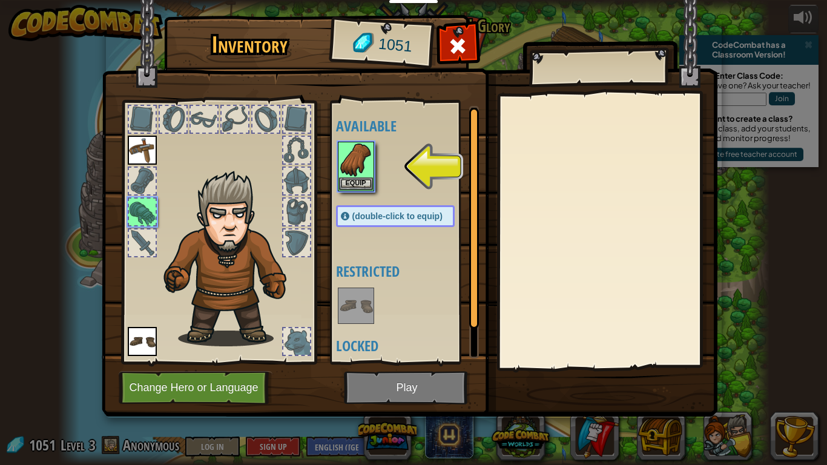
click at [333, 177] on div "Available Equip Equip (double-click to equip) Restricted Locked" at bounding box center [405, 232] width 148 height 263
click at [348, 187] on button "Equip" at bounding box center [356, 183] width 34 height 13
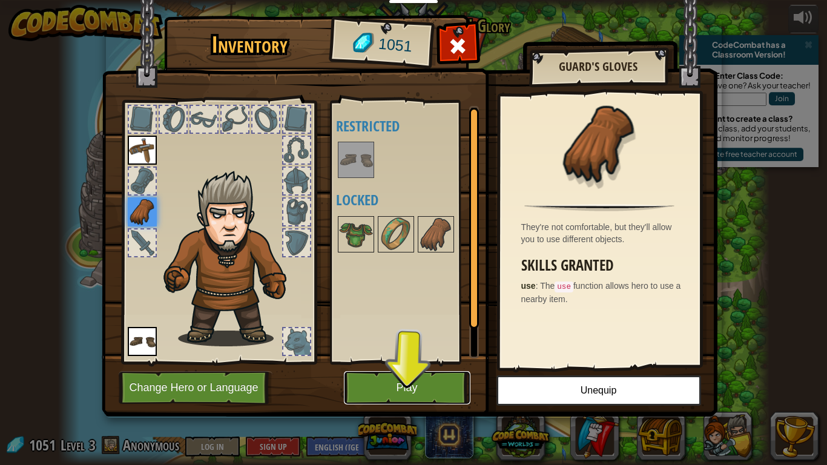
click at [414, 383] on button "Play" at bounding box center [407, 387] width 127 height 33
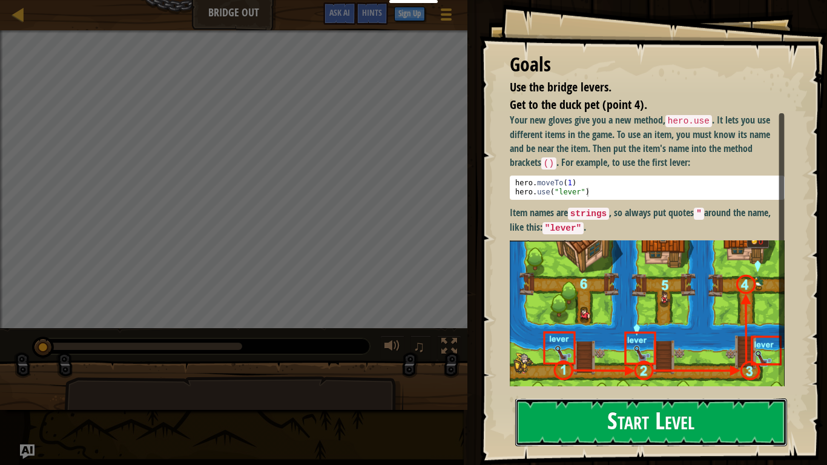
click at [669, 383] on button "Start Level" at bounding box center [651, 423] width 272 height 48
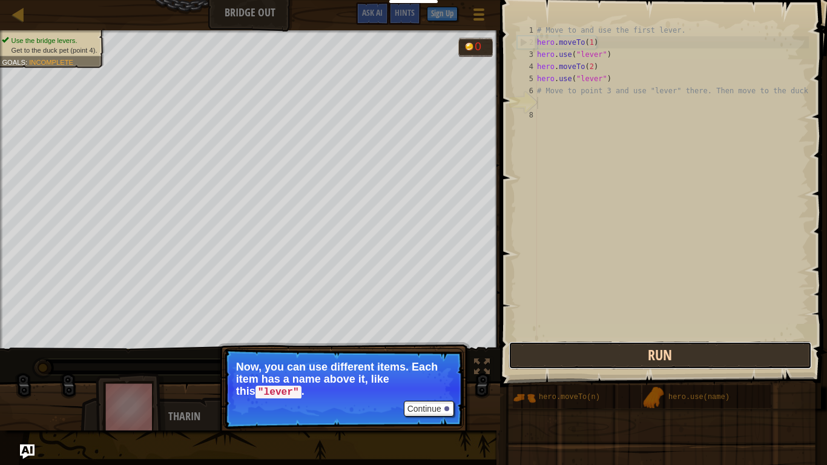
click at [567, 359] on button "Run" at bounding box center [660, 356] width 303 height 28
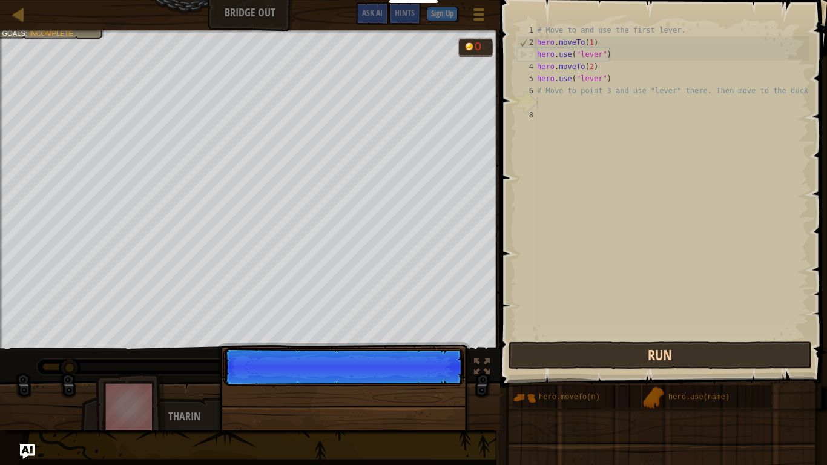
scroll to position [5, 0]
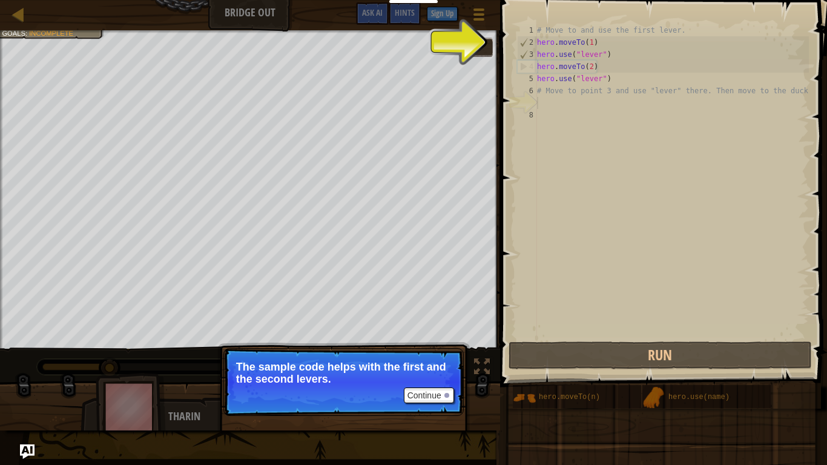
click at [628, 50] on div "# Move to and use the first lever. hero . moveTo ( 1 ) hero . use ( "lever" ) h…" at bounding box center [672, 193] width 274 height 339
type textarea "hero.use("lever")"
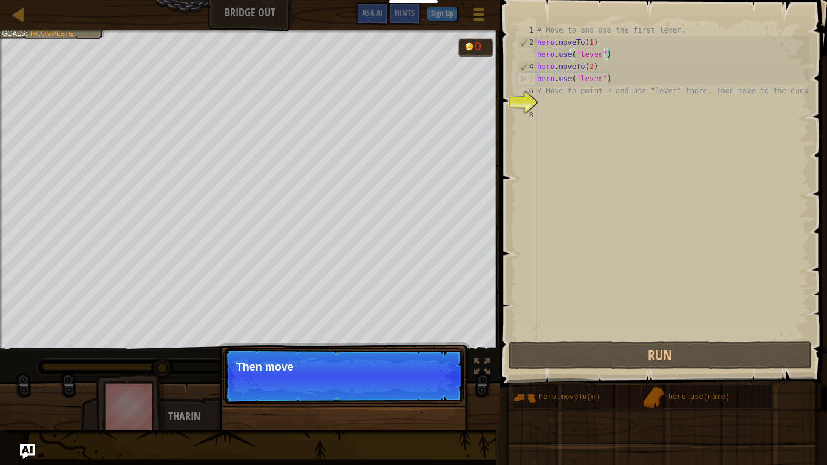
click at [570, 100] on div "# Move to and use the first lever. hero . moveTo ( 1 ) hero . use ( "lever" ) h…" at bounding box center [672, 193] width 274 height 339
click at [571, 101] on div "# Move to and use the first lever. hero . moveTo ( 1 ) hero . use ( "lever" ) h…" at bounding box center [672, 193] width 274 height 339
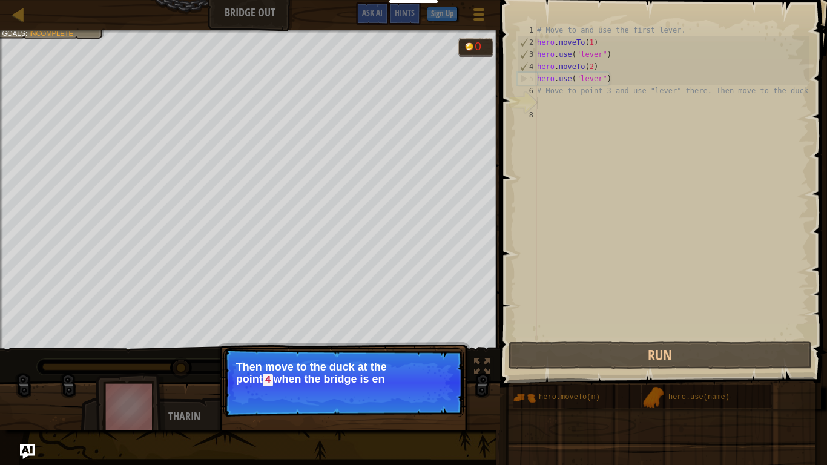
click at [571, 98] on div "# Move to and use the first lever. hero . moveTo ( 1 ) hero . use ( "lever" ) h…" at bounding box center [672, 193] width 274 height 339
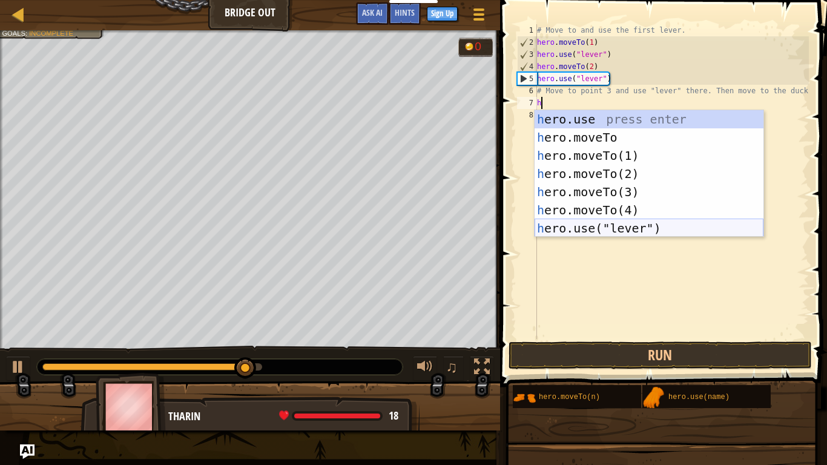
click at [620, 227] on div "h ero.use press enter h ero.moveTo press enter h ero.moveTo(1) press enter h er…" at bounding box center [649, 192] width 229 height 164
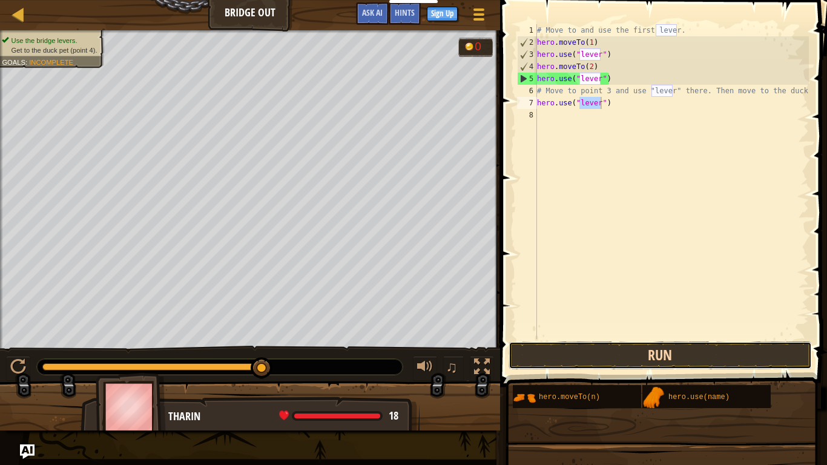
click at [605, 352] on button "Run" at bounding box center [660, 356] width 303 height 28
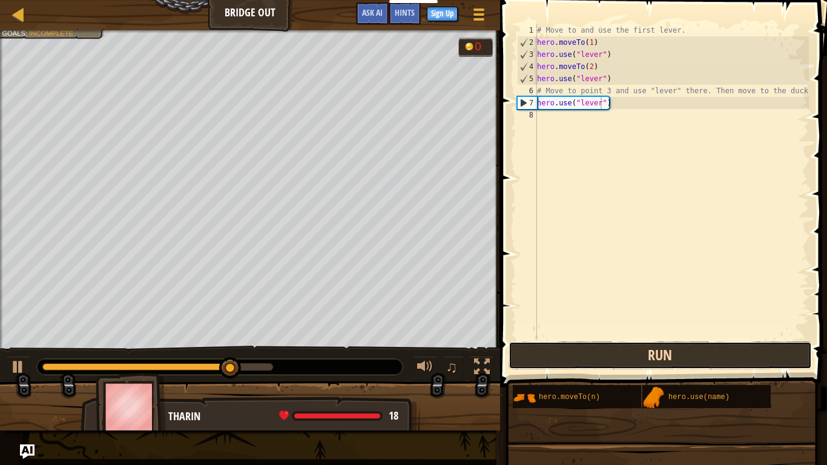
click at [610, 359] on button "Run" at bounding box center [660, 356] width 303 height 28
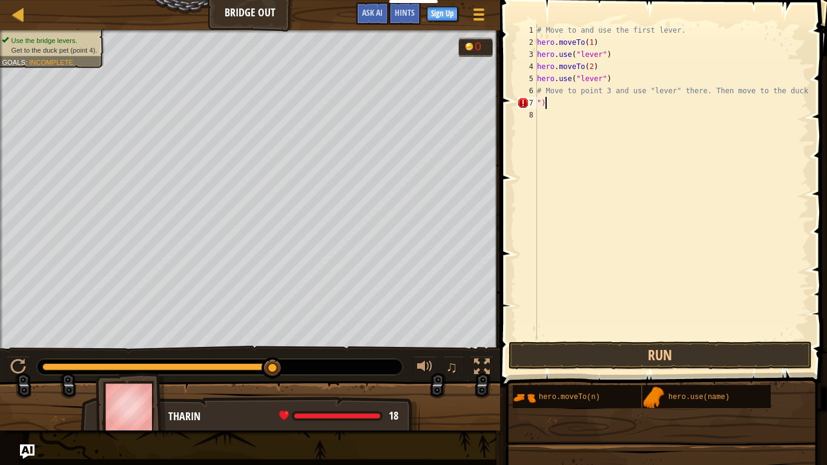
click at [587, 107] on div "# Move to and use the first lever. hero . moveTo ( 1 ) hero . use ( "lever" ) h…" at bounding box center [672, 193] width 274 height 339
type textarea """
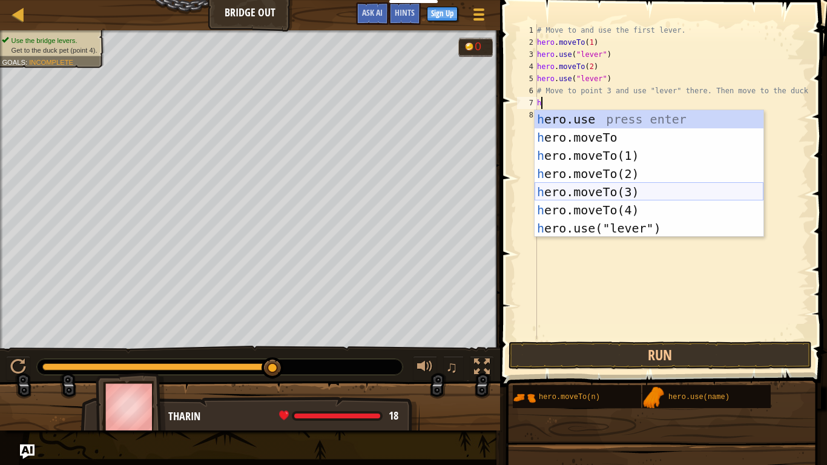
click at [611, 196] on div "h ero.use press enter h ero.moveTo press enter h ero.moveTo(1) press enter h er…" at bounding box center [649, 192] width 229 height 164
type textarea "hero.moveTo(3)"
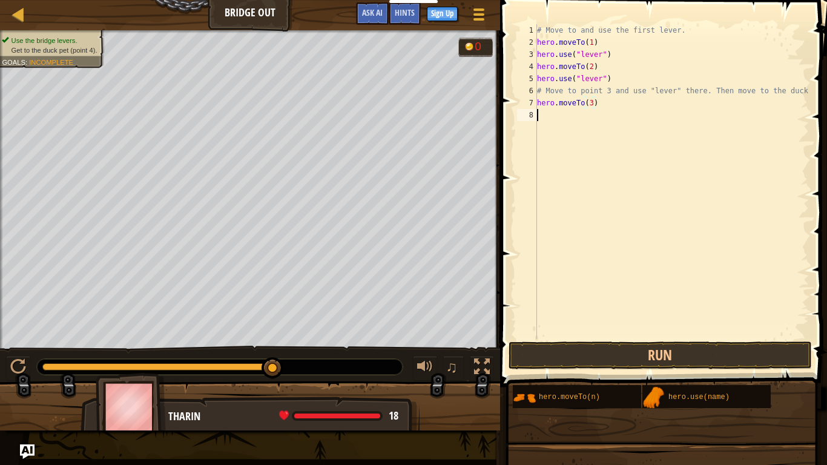
click at [548, 128] on div "# Move to and use the first lever. hero . moveTo ( 1 ) hero . use ( "lever" ) h…" at bounding box center [672, 193] width 274 height 339
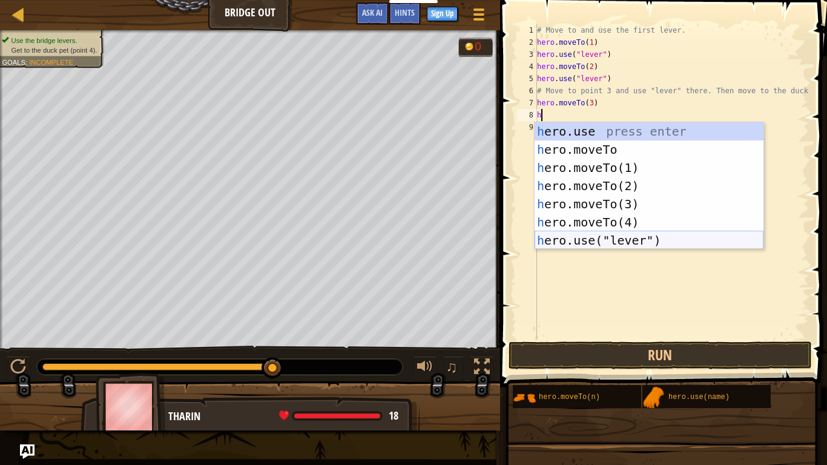
click at [584, 239] on div "h ero.use press enter h ero.moveTo press enter h ero.moveTo(1) press enter h er…" at bounding box center [649, 204] width 229 height 164
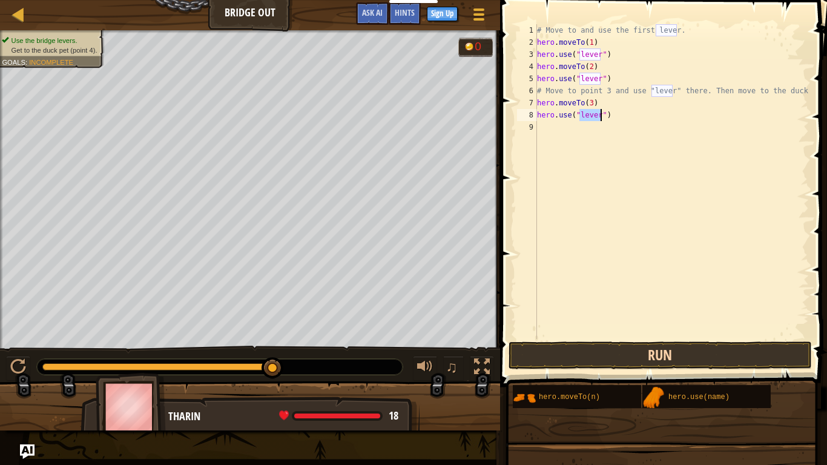
type textarea "hero.use("lever")"
click at [686, 357] on button "Run" at bounding box center [660, 356] width 303 height 28
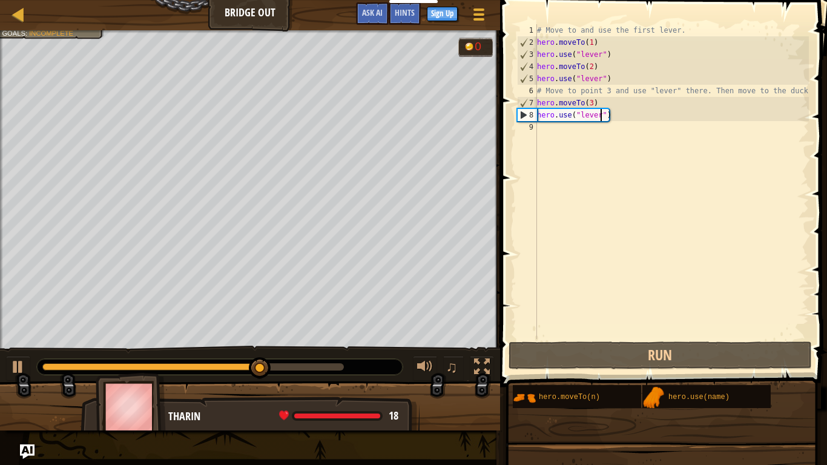
click at [553, 138] on div "# Move to and use the first lever. hero . moveTo ( 1 ) hero . use ( "lever" ) h…" at bounding box center [672, 193] width 274 height 339
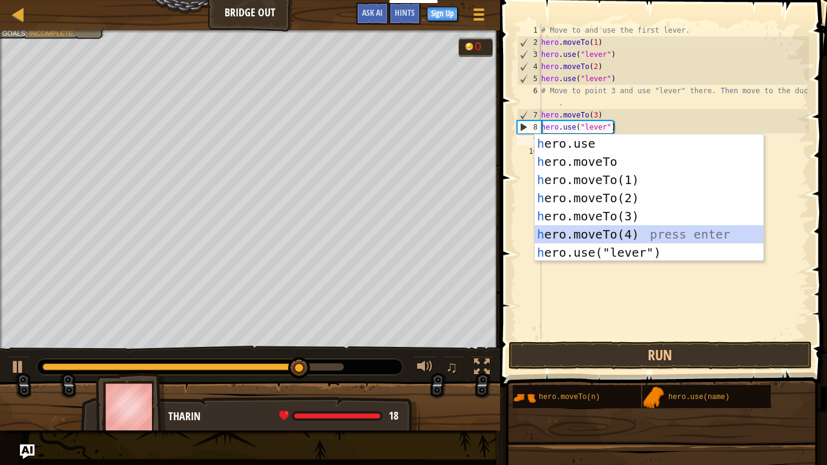
click at [670, 239] on div "h ero.use press enter h ero.moveTo press enter h ero.moveTo(1) press enter h er…" at bounding box center [649, 216] width 229 height 164
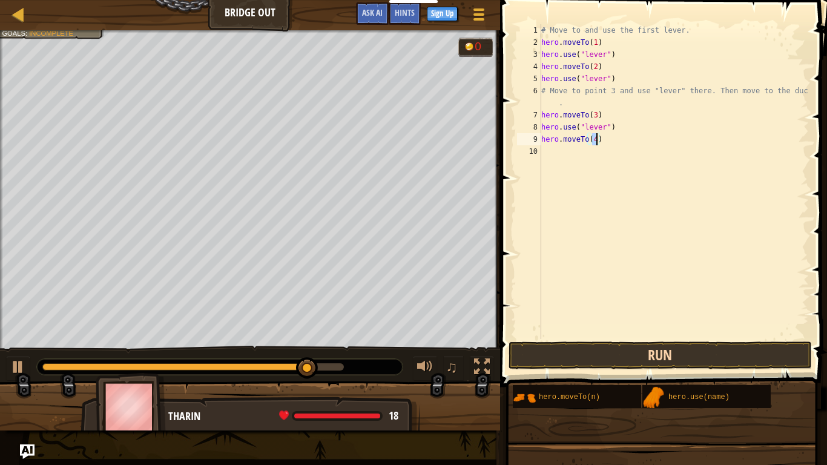
type textarea "hero.moveTo(4)"
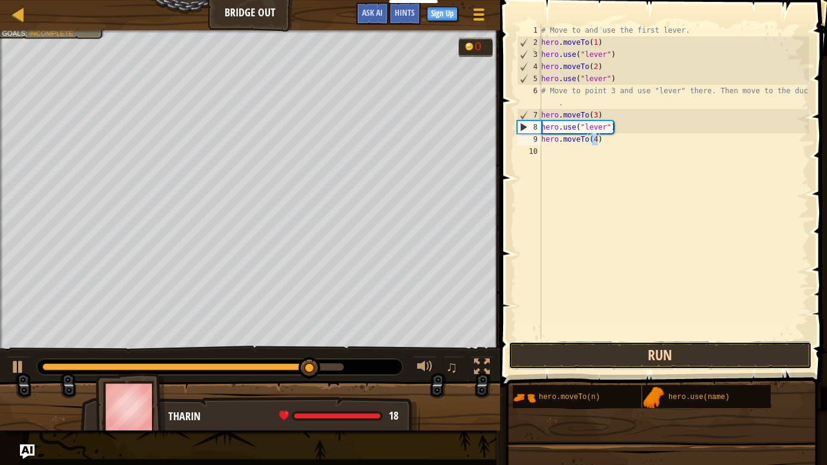
click at [617, 361] on button "Run" at bounding box center [660, 356] width 303 height 28
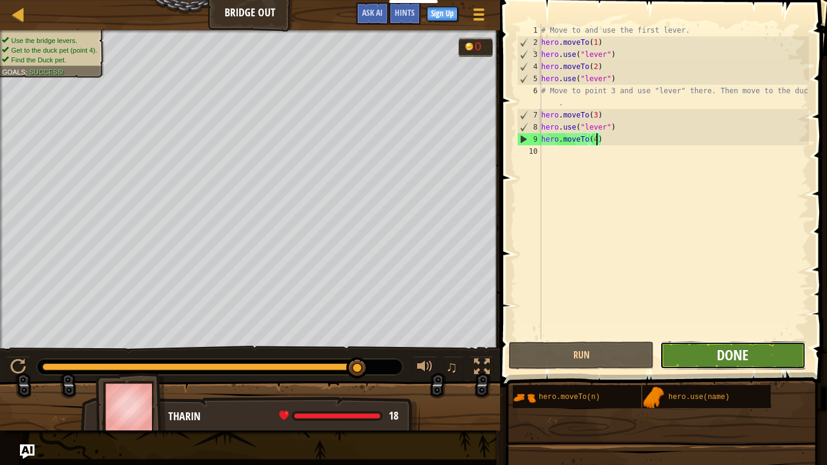
click at [730, 360] on span "Done" at bounding box center [732, 354] width 31 height 19
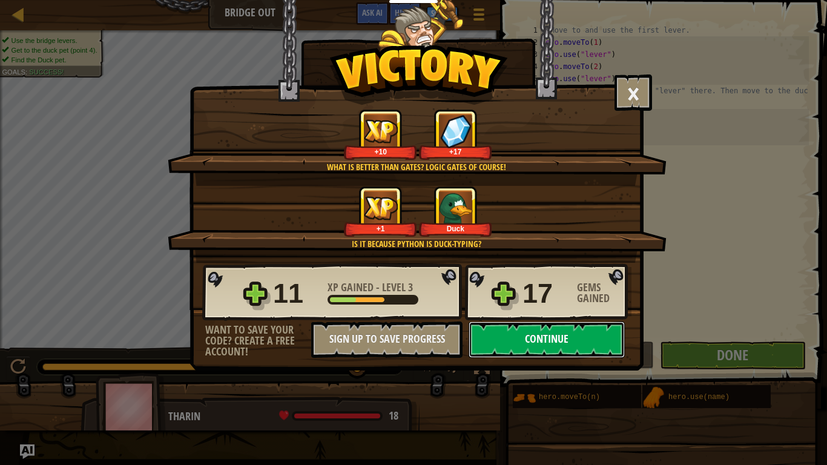
click at [551, 343] on button "Continue" at bounding box center [547, 340] width 156 height 36
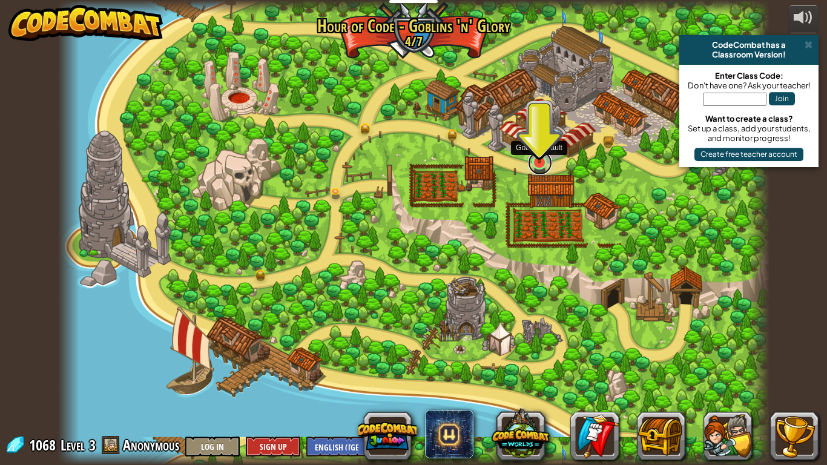
click at [540, 168] on link at bounding box center [540, 163] width 24 height 24
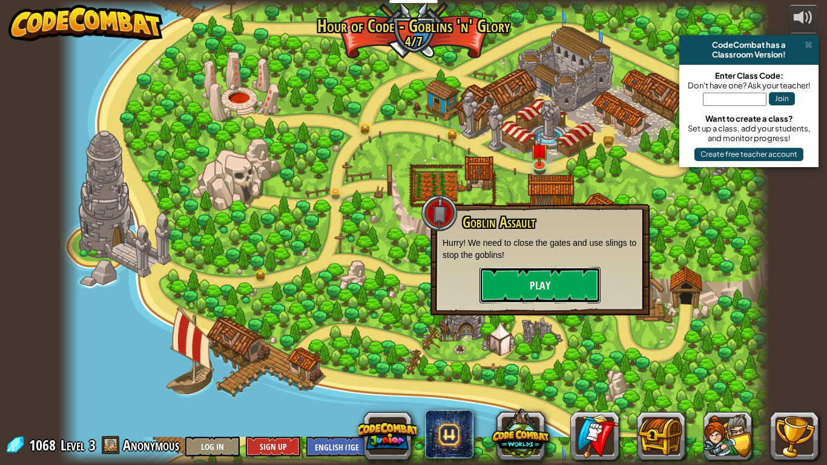
click at [544, 282] on button "Play" at bounding box center [540, 285] width 121 height 36
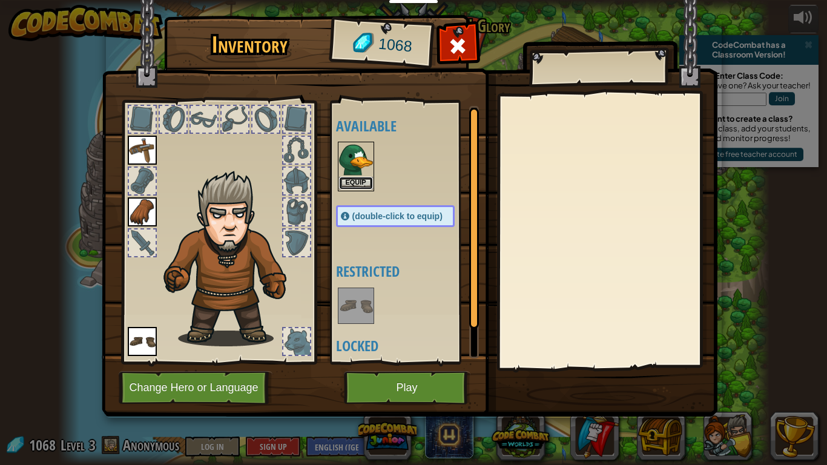
click at [362, 185] on button "Equip" at bounding box center [356, 183] width 34 height 13
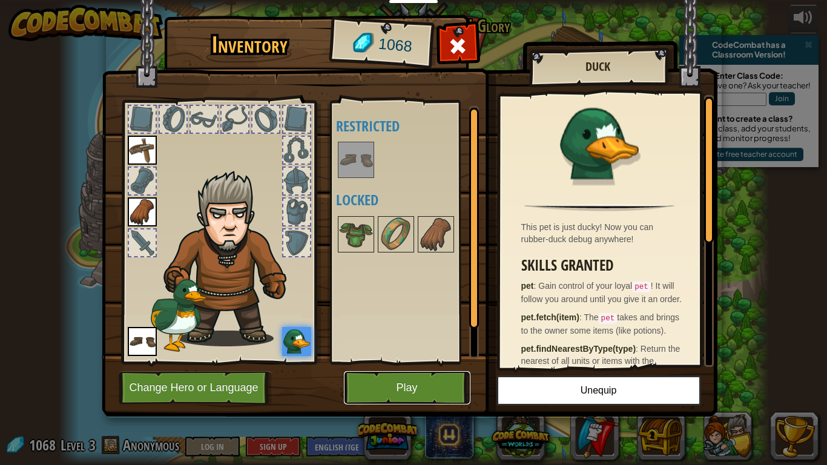
click at [400, 383] on button "Play" at bounding box center [407, 387] width 127 height 33
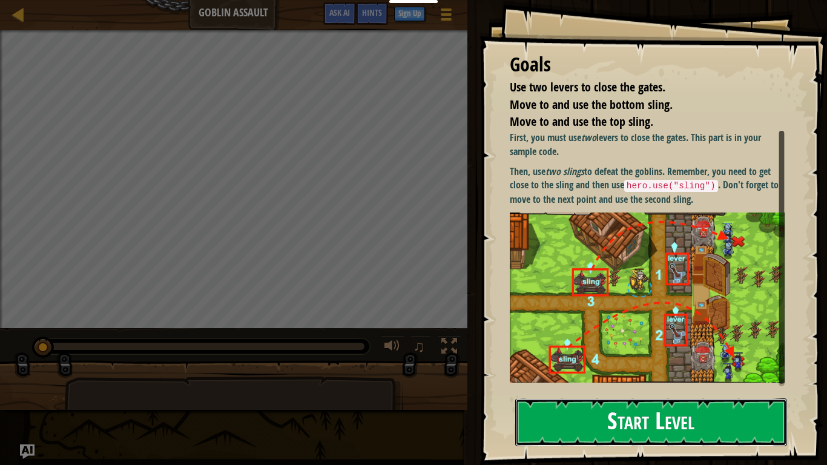
click at [600, 383] on button "Start Level" at bounding box center [651, 423] width 272 height 48
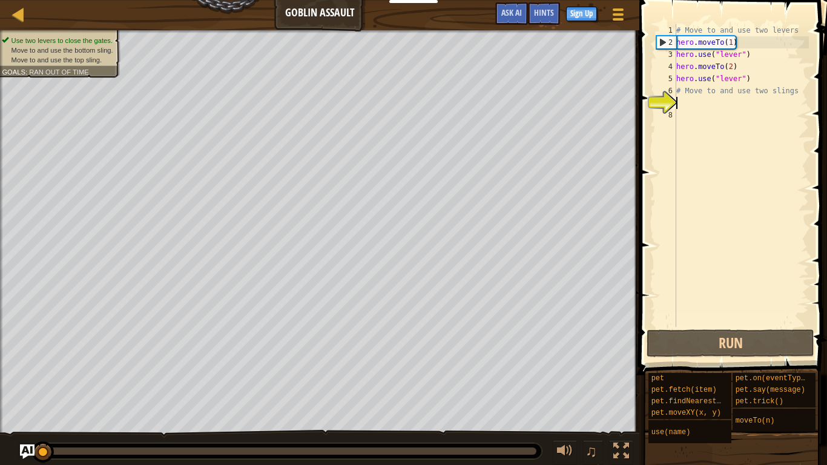
click at [731, 102] on div "# Move to and use two levers hero . moveTo ( 1 ) hero . use ( "lever" ) hero . …" at bounding box center [741, 187] width 135 height 327
click at [694, 98] on div "# Move to and use two levers hero . moveTo ( 1 ) hero . use ( "lever" ) hero . …" at bounding box center [741, 187] width 135 height 327
click at [668, 105] on div "7" at bounding box center [667, 103] width 20 height 12
click at [716, 350] on button "Run" at bounding box center [731, 344] width 168 height 28
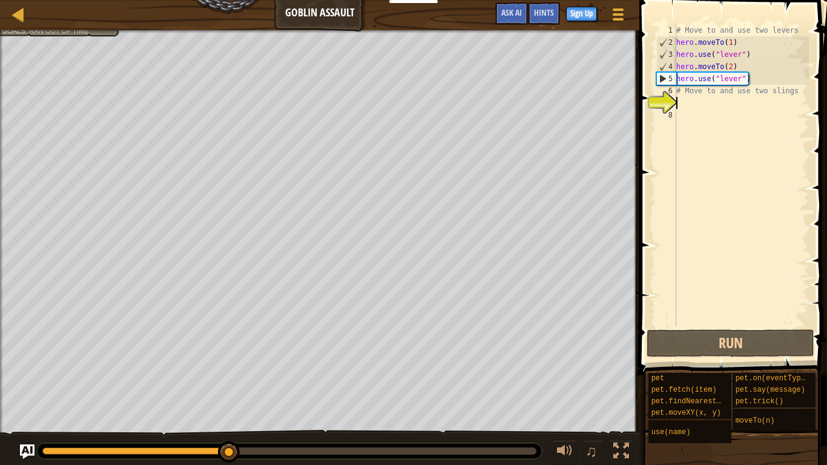
click at [686, 109] on div "# Move to and use two levers hero . moveTo ( 1 ) hero . use ( "lever" ) hero . …" at bounding box center [741, 187] width 135 height 327
click at [673, 97] on div "7" at bounding box center [667, 103] width 20 height 12
type textarea "# Move to and use two slings"
click at [690, 104] on div "# Move to and use two levers hero . moveTo ( 1 ) hero . use ( "lever" ) hero . …" at bounding box center [741, 187] width 135 height 327
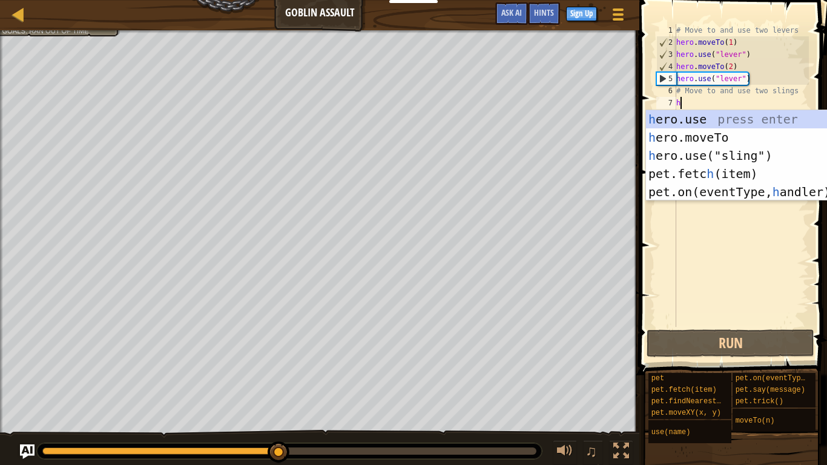
scroll to position [5, 0]
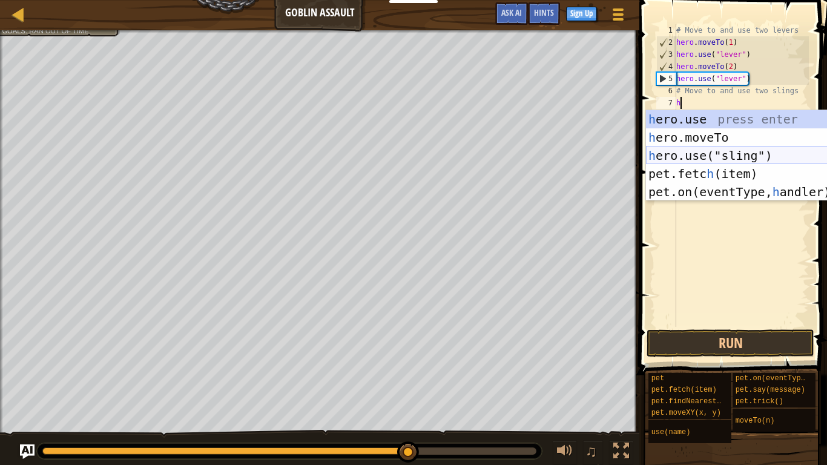
click at [777, 151] on div "h ero.use press enter h ero.moveTo press enter h ero.use("sling") press enter p…" at bounding box center [760, 173] width 229 height 127
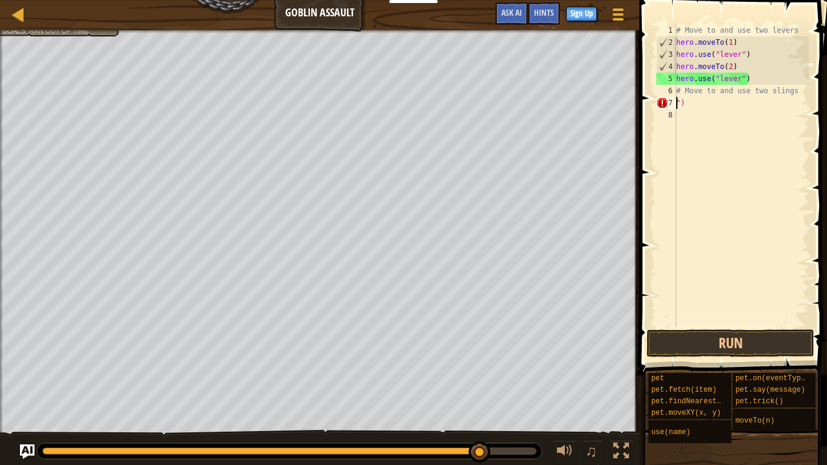
click at [689, 104] on div "# Move to and use two levers hero . moveTo ( 1 ) hero . use ( "lever" ) hero . …" at bounding box center [741, 187] width 135 height 327
type textarea """
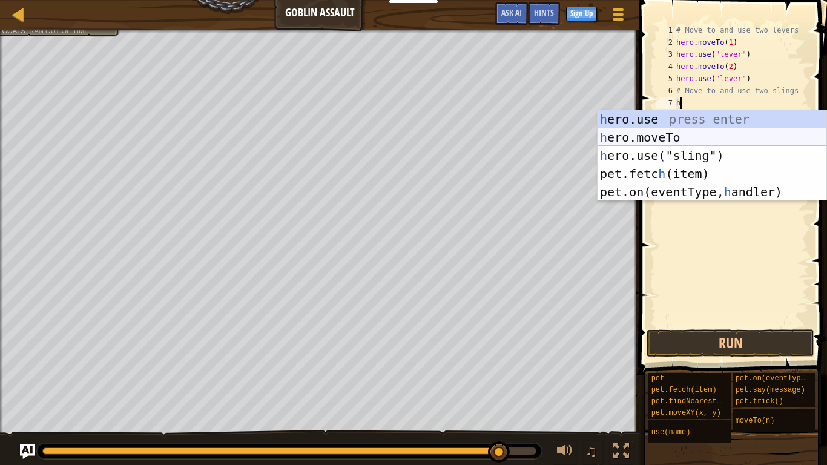
click at [641, 133] on div "h ero.use press enter h ero.moveTo press enter h ero.use("sling") press enter p…" at bounding box center [712, 173] width 229 height 127
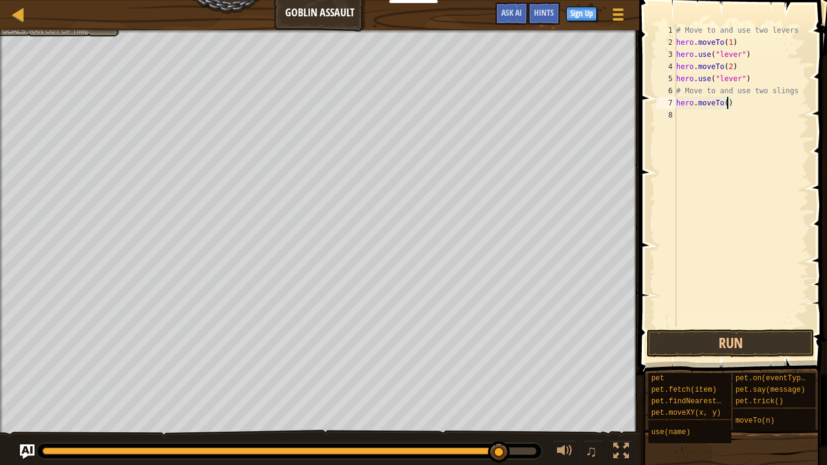
type textarea "hero.moveTo(3)"
click at [704, 117] on div "# Move to and use two levers hero . moveTo ( 1 ) hero . use ( "lever" ) hero . …" at bounding box center [741, 187] width 135 height 327
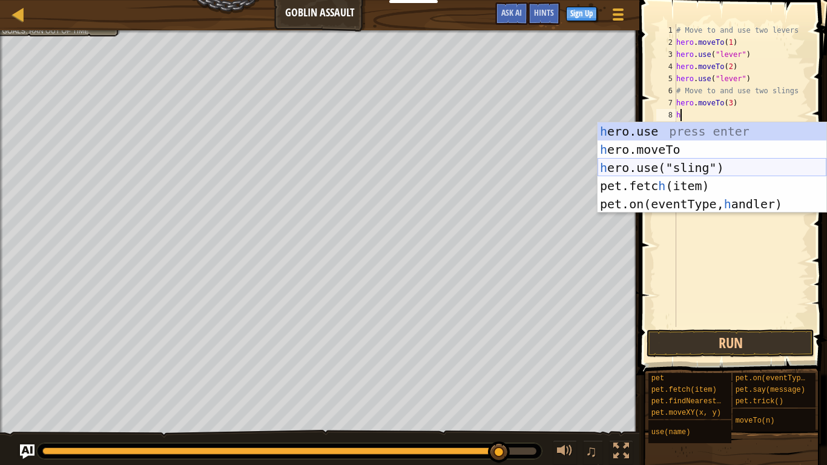
click at [757, 167] on div "h ero.use press enter h ero.moveTo press enter h ero.use("sling") press enter p…" at bounding box center [712, 185] width 229 height 127
type textarea "hero.use("sling")"
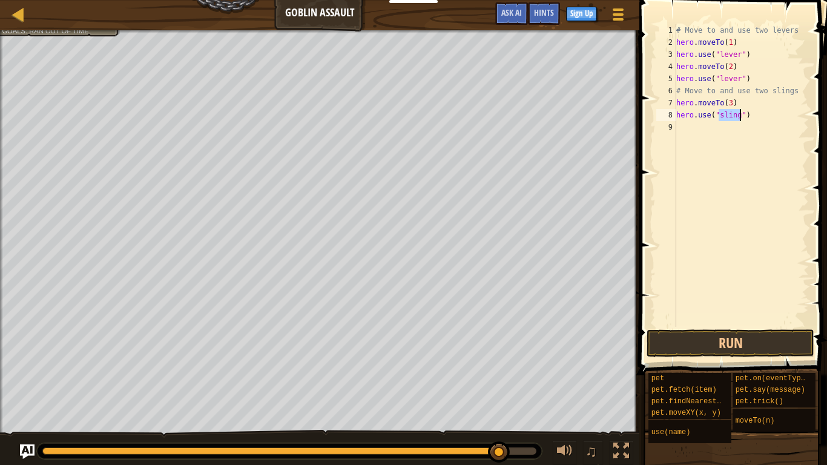
click at [695, 127] on div "# Move to and use two levers hero . moveTo ( 1 ) hero . use ( "lever" ) hero . …" at bounding box center [741, 187] width 135 height 327
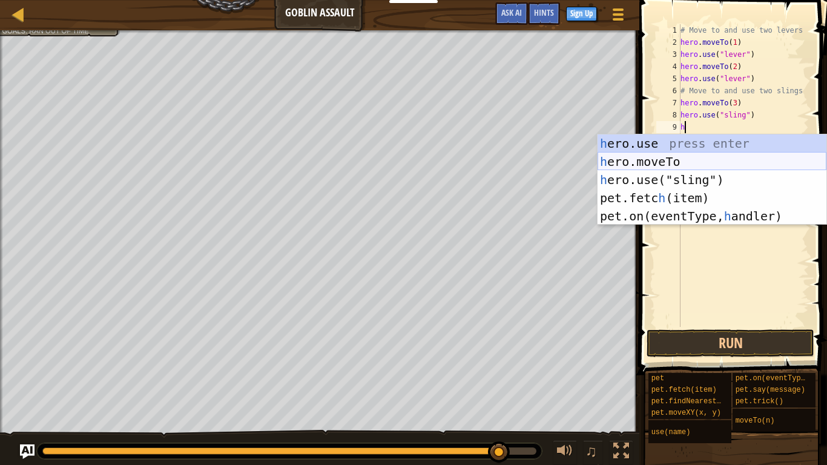
click at [687, 159] on div "h ero.use press enter h ero.moveTo press enter h ero.use("sling") press enter p…" at bounding box center [712, 197] width 229 height 127
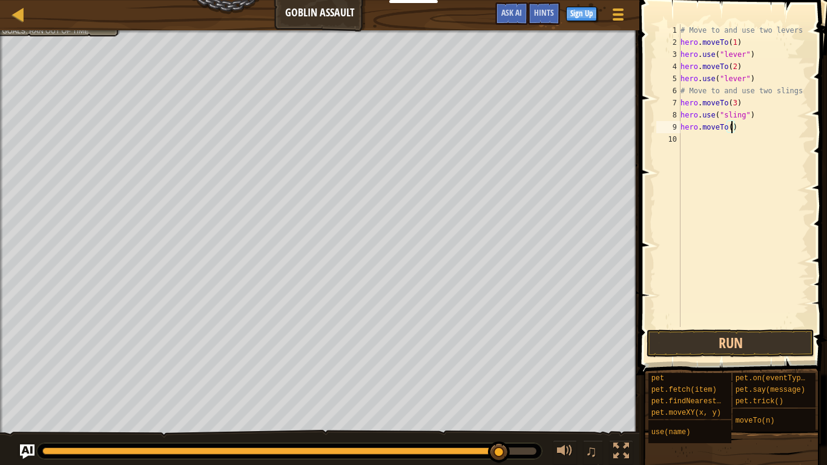
type textarea "hero.moveTo(4)"
click at [687, 139] on div "# Move to and use two levers hero . moveTo ( 1 ) hero . use ( "lever" ) hero . …" at bounding box center [743, 187] width 131 height 327
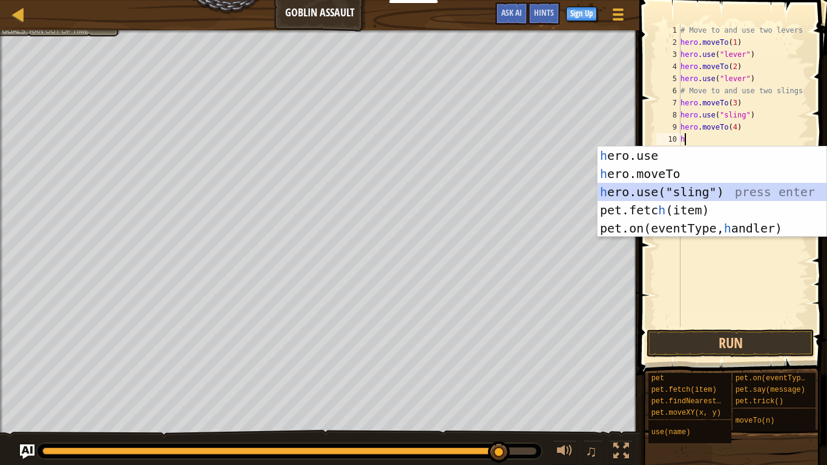
click at [688, 188] on div "h ero.use press enter h ero.moveTo press enter h ero.use("sling") press enter p…" at bounding box center [712, 210] width 229 height 127
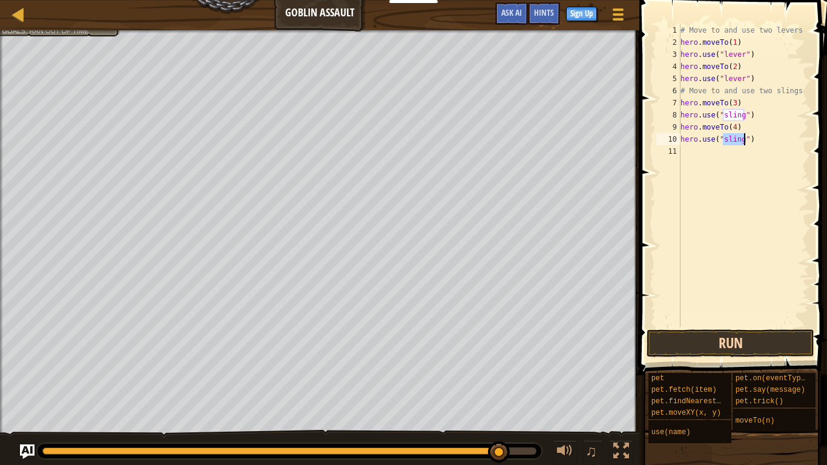
type textarea "hero.use("sling")"
click at [706, 331] on button "Run" at bounding box center [731, 344] width 168 height 28
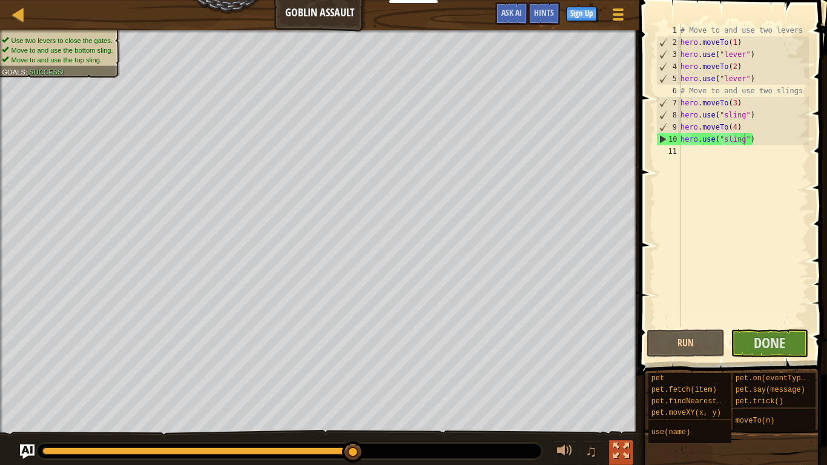
click at [623, 383] on button at bounding box center [621, 452] width 24 height 25
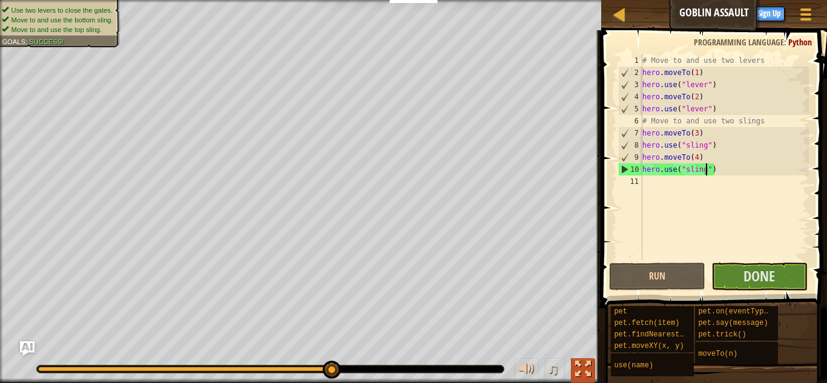
click at [573, 362] on button at bounding box center [583, 371] width 24 height 25
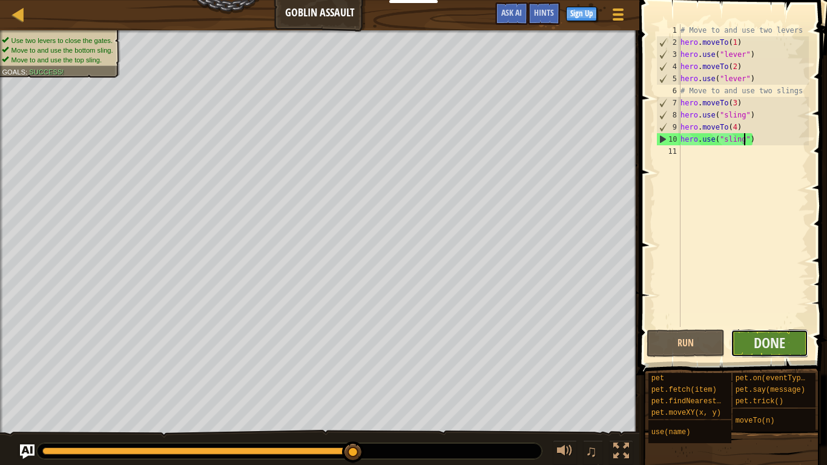
click at [797, 337] on button "Done" at bounding box center [770, 344] width 78 height 28
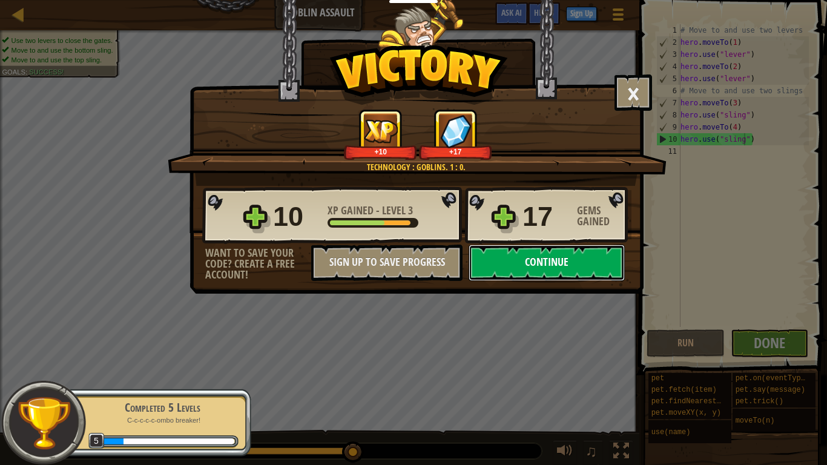
click at [549, 270] on button "Continue" at bounding box center [547, 263] width 156 height 36
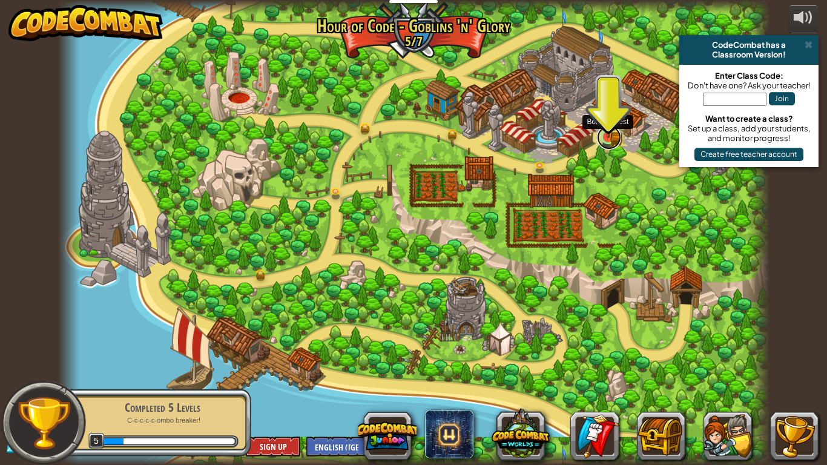
click at [608, 141] on link at bounding box center [609, 137] width 24 height 24
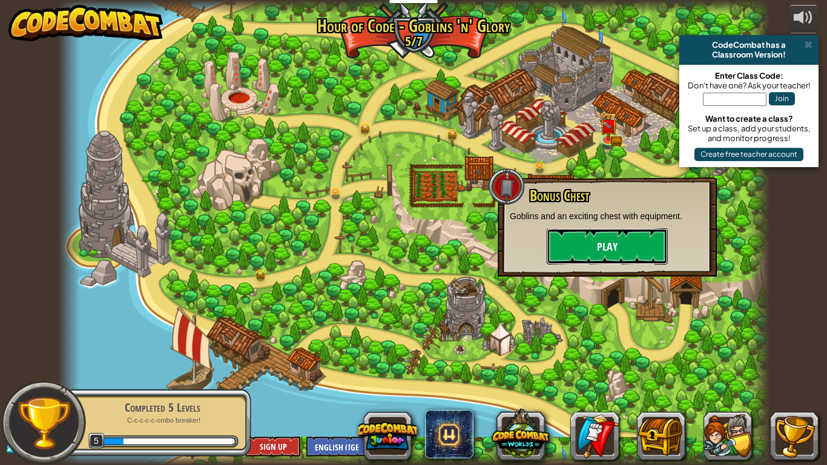
click at [618, 239] on button "Play" at bounding box center [607, 246] width 121 height 36
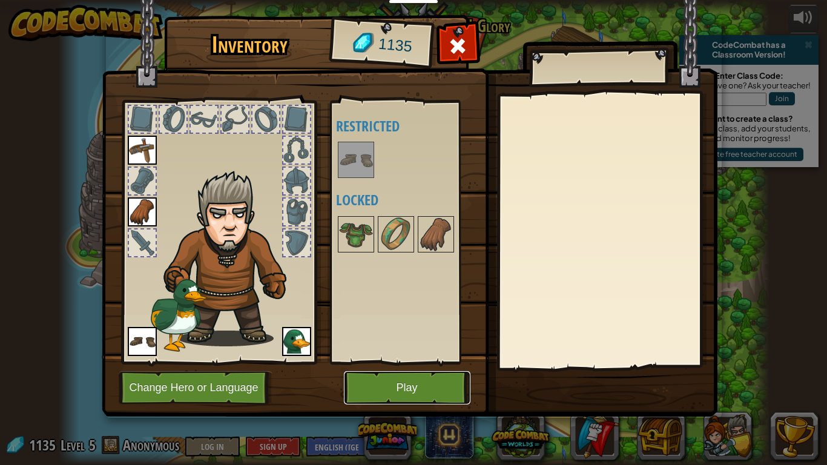
click at [382, 383] on button "Play" at bounding box center [407, 387] width 127 height 33
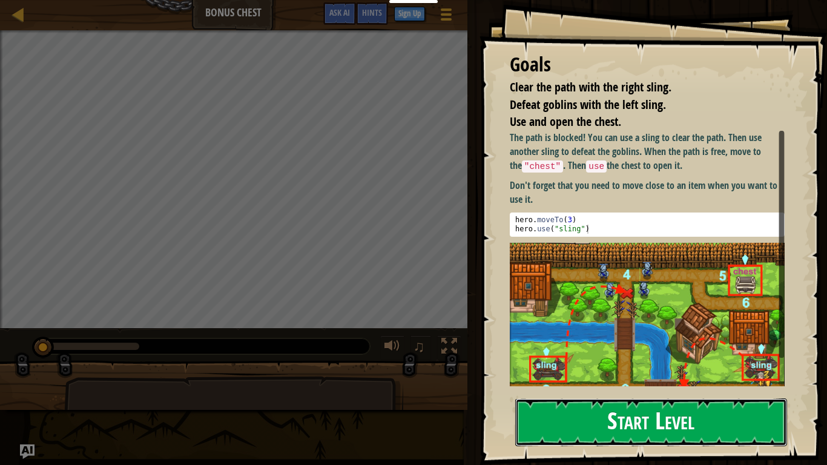
click at [557, 383] on button "Start Level" at bounding box center [651, 423] width 272 height 48
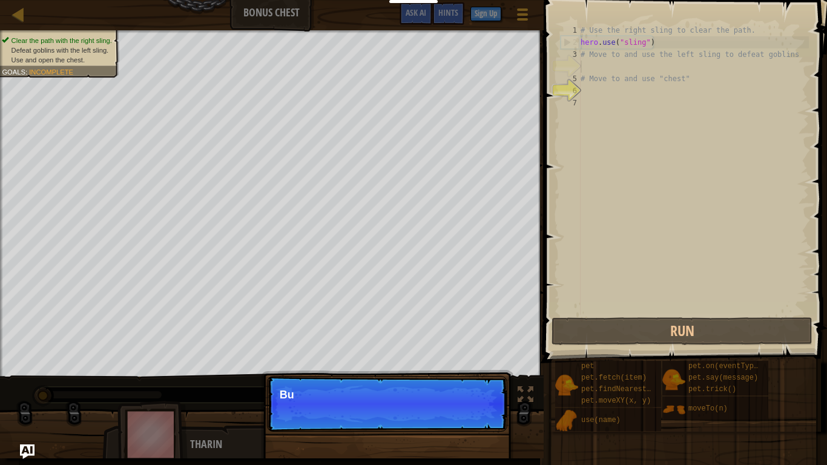
click at [480, 383] on p "Continue Bu" at bounding box center [387, 404] width 240 height 56
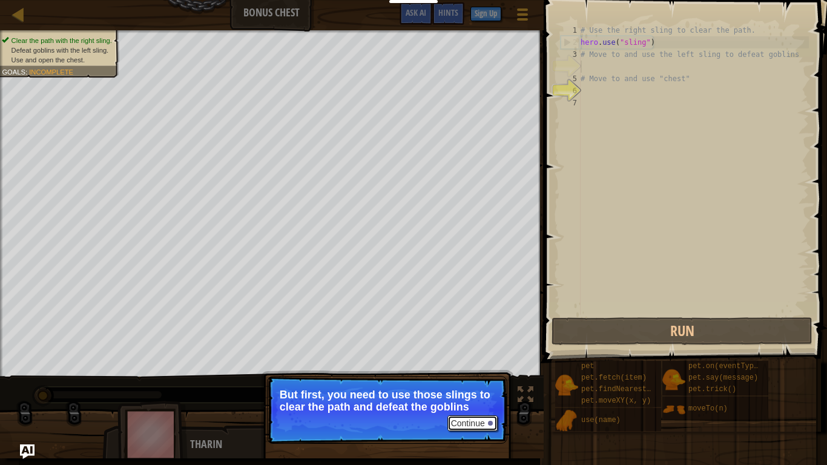
click at [467, 383] on button "Continue" at bounding box center [473, 424] width 50 height 16
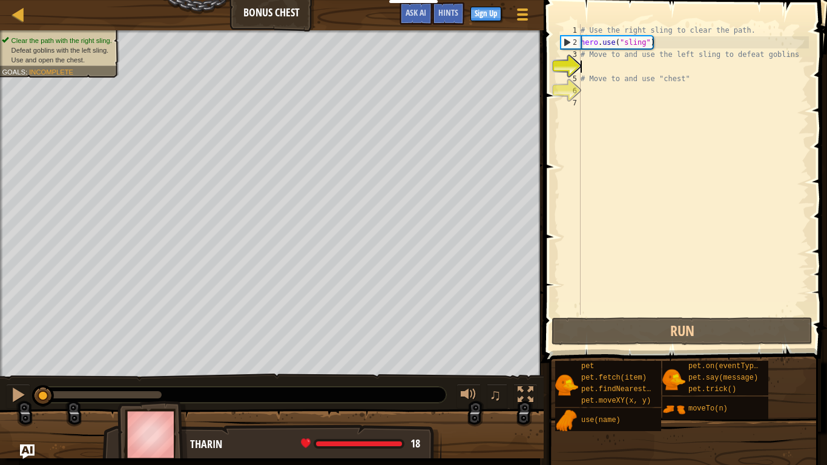
click at [672, 65] on div "# Use the right sling to clear the path. hero . use ( "sling" ) # Move to and u…" at bounding box center [693, 181] width 231 height 315
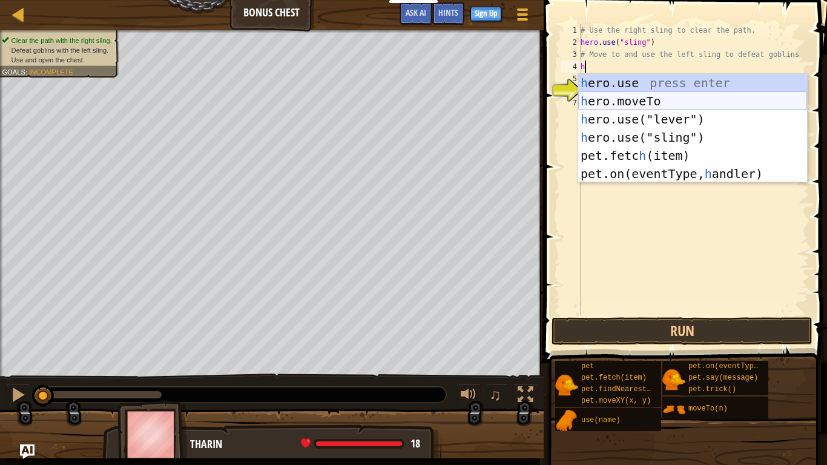
click at [637, 101] on div "h ero.use press enter h ero.moveTo press enter h ero.use("lever") press enter h…" at bounding box center [692, 146] width 229 height 145
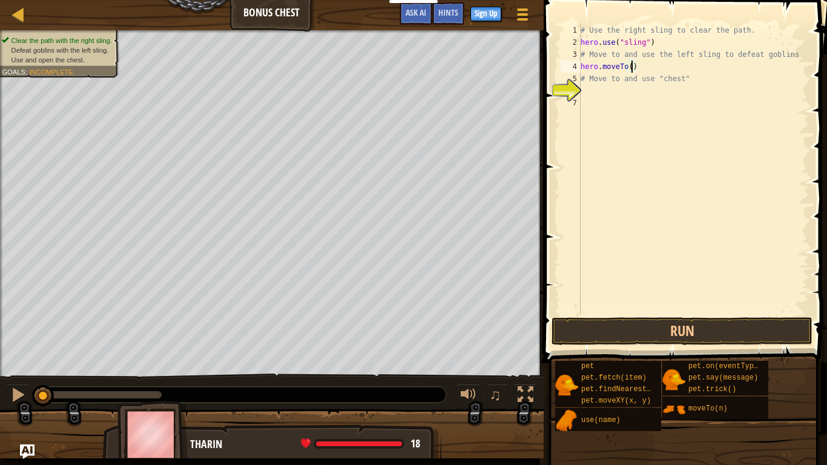
type textarea "hero.moveTo(3)"
click at [597, 91] on div "# Use the right sling to clear the path. hero . use ( "sling" ) # Move to and u…" at bounding box center [693, 181] width 231 height 315
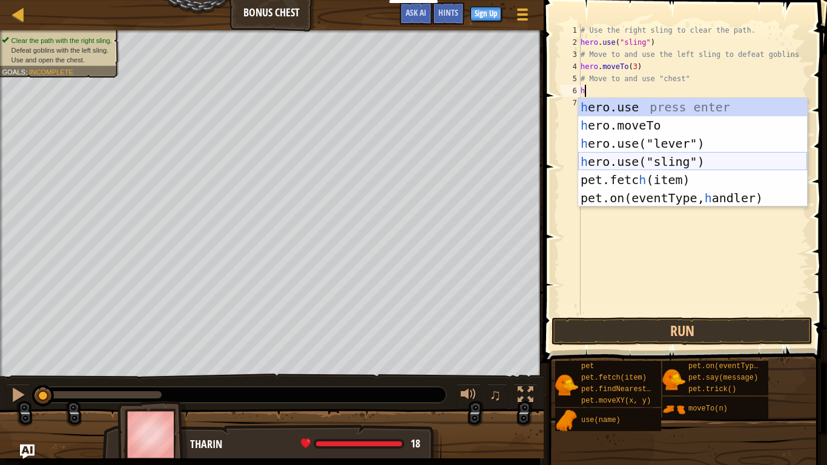
click at [655, 165] on div "h ero.use press enter h ero.moveTo press enter h ero.use("lever") press enter h…" at bounding box center [692, 170] width 229 height 145
type textarea "hero.use("sling")"
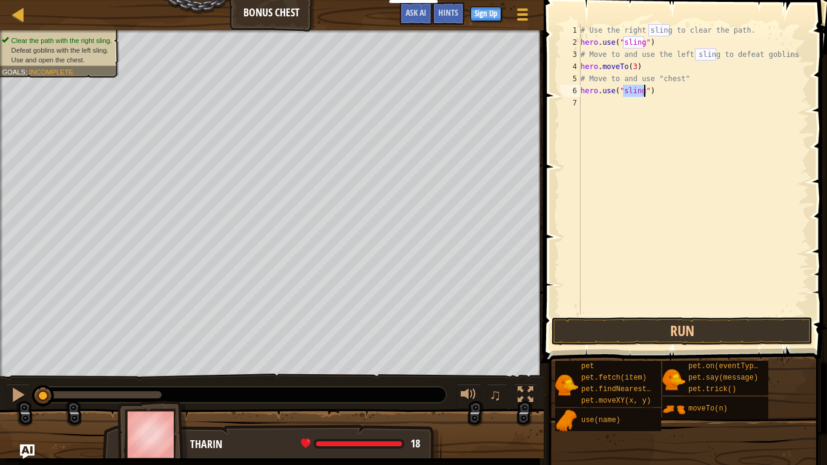
click at [605, 105] on div "# Use the right sling to clear the path. hero . use ( "sling" ) # Move to and u…" at bounding box center [693, 181] width 231 height 315
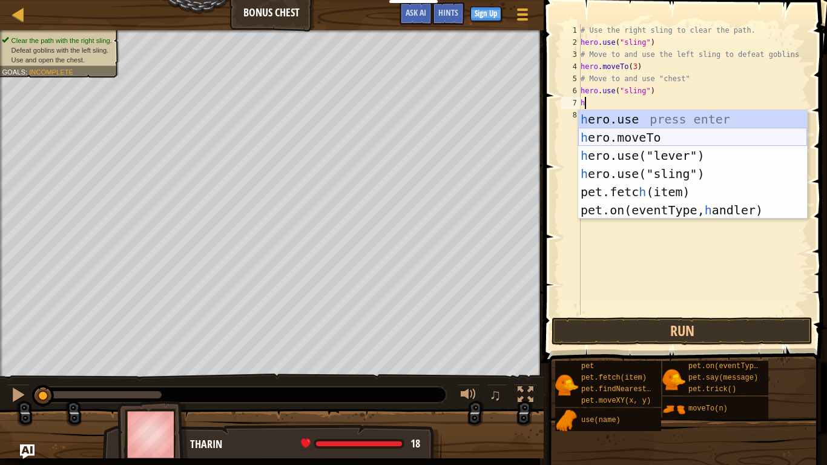
click at [667, 139] on div "h ero.use press enter h ero.moveTo press enter h ero.use("lever") press enter h…" at bounding box center [692, 182] width 229 height 145
type textarea "hero.moveTo(2)"
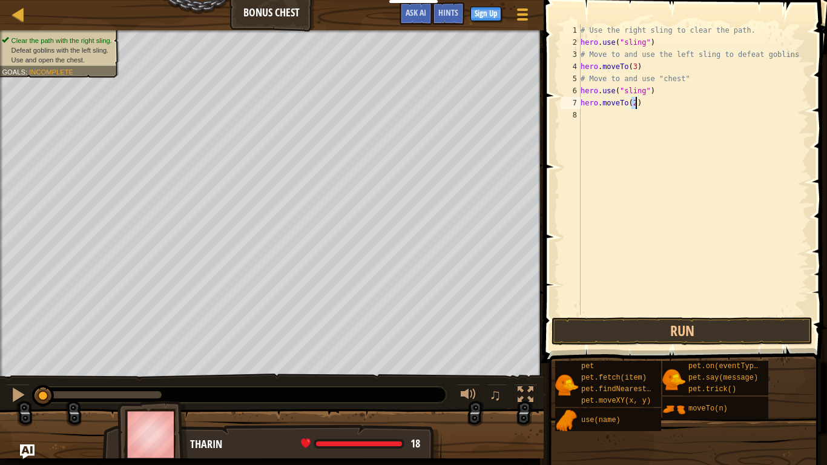
click at [606, 121] on div "# Use the right sling to clear the path. hero . use ( "sling" ) # Move to and u…" at bounding box center [693, 181] width 231 height 315
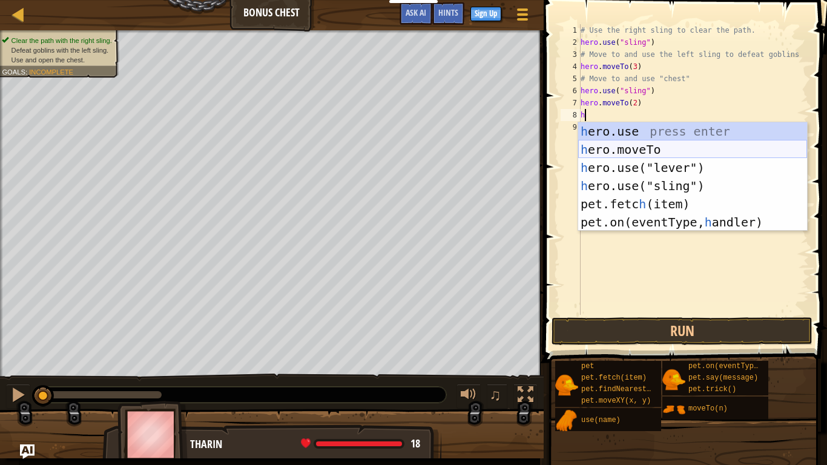
click at [604, 145] on div "h ero.use press enter h ero.moveTo press enter h ero.use("lever") press enter h…" at bounding box center [692, 194] width 229 height 145
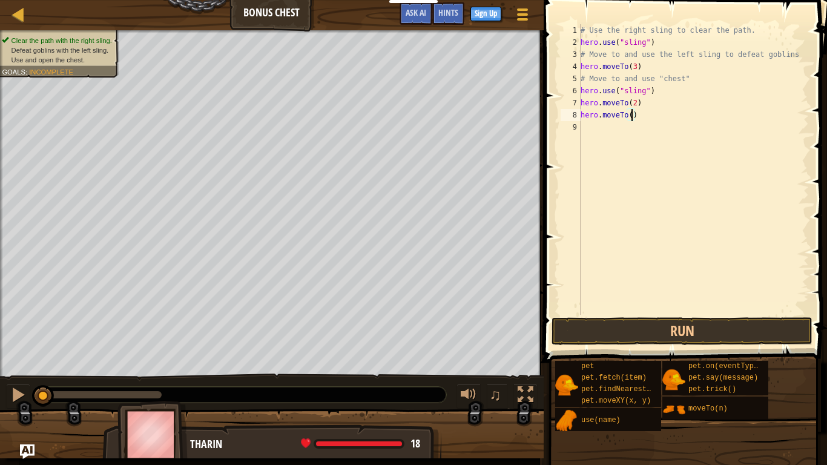
type textarea "hero.moveTo(4)"
click at [586, 131] on div "# Use the right sling to clear the path. hero . use ( "sling" ) # Move to and u…" at bounding box center [693, 181] width 231 height 315
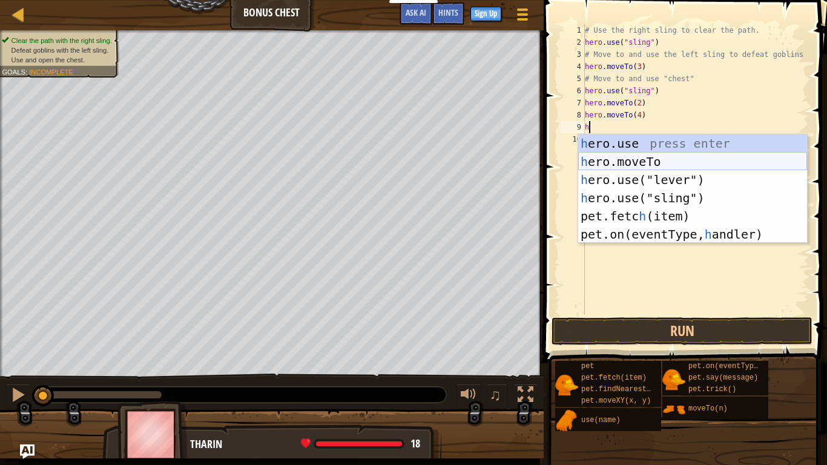
click at [639, 165] on div "h ero.use press enter h ero.moveTo press enter h ero.use("lever") press enter h…" at bounding box center [692, 206] width 229 height 145
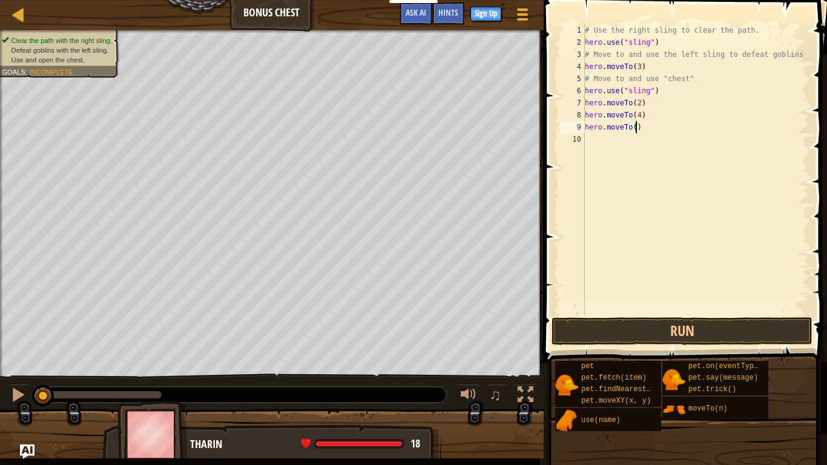
type textarea "hero.moveTo(6)"
click at [761, 196] on div "# Use the right sling to clear the path. hero . use ( "sling" ) # Move to and u…" at bounding box center [696, 181] width 227 height 315
click at [677, 322] on button "Run" at bounding box center [682, 331] width 261 height 28
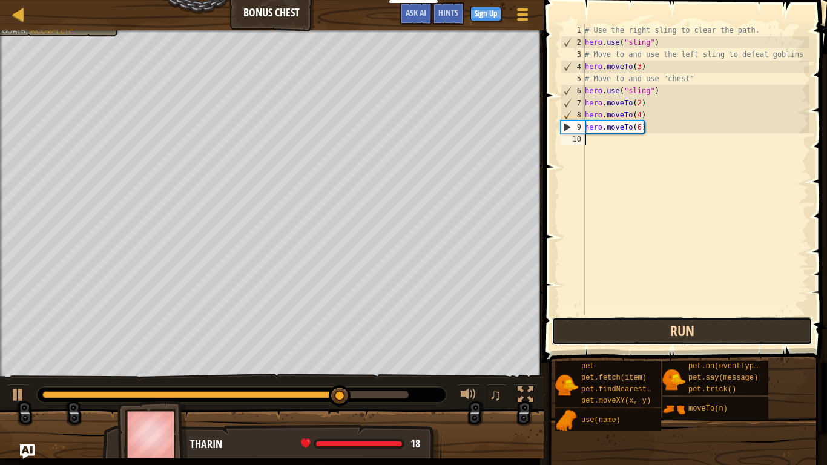
click at [677, 322] on button "Run" at bounding box center [682, 331] width 261 height 28
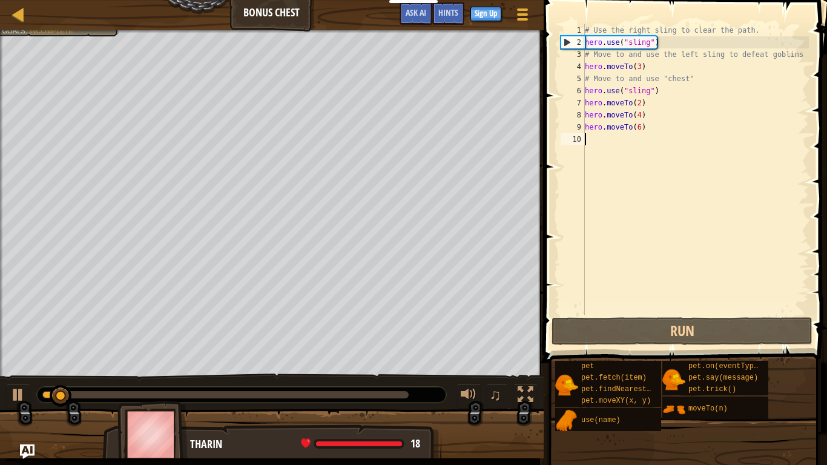
click at [620, 139] on div "# Use the right sling to clear the path. hero . use ( "sling" ) # Move to and u…" at bounding box center [696, 181] width 227 height 315
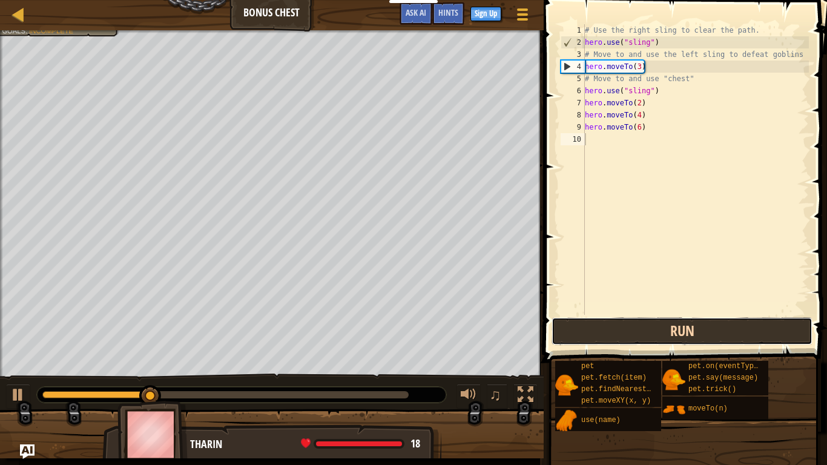
click at [612, 339] on button "Run" at bounding box center [682, 331] width 261 height 28
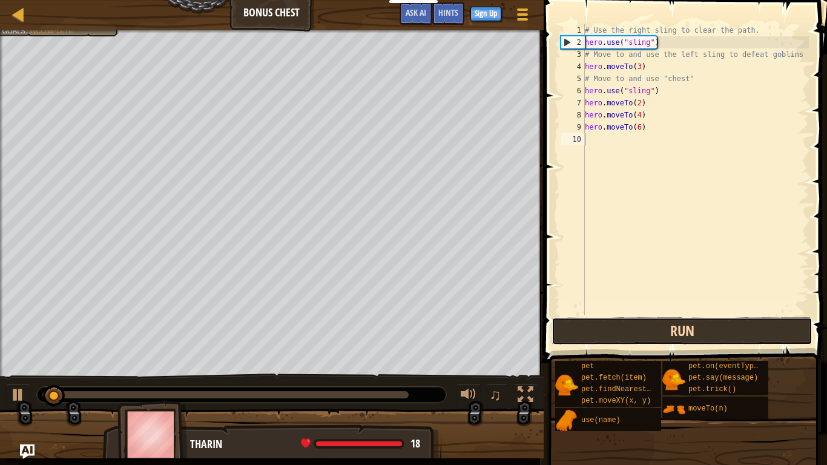
click at [612, 339] on button "Run" at bounding box center [682, 331] width 261 height 28
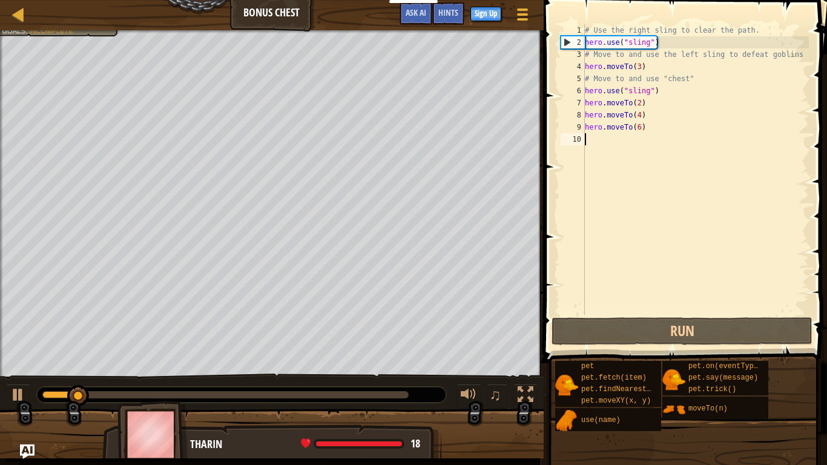
click at [600, 143] on div "# Use the right sling to clear the path. hero . use ( "sling" ) # Move to and u…" at bounding box center [696, 181] width 227 height 315
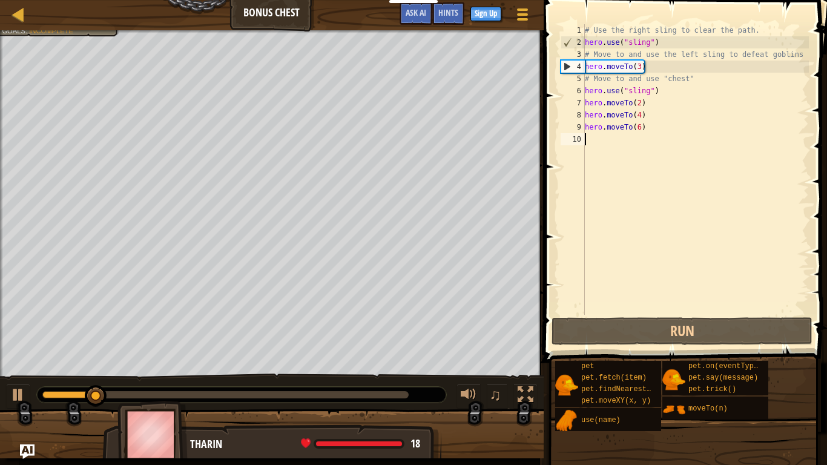
type textarea "h"
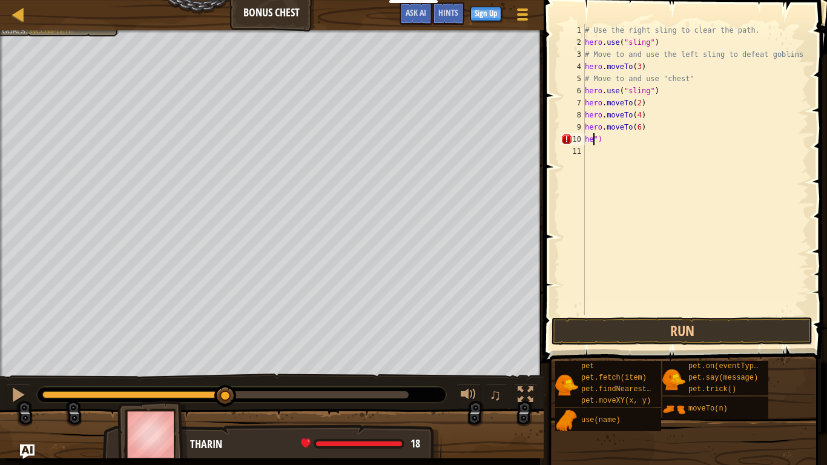
type textarea "")"
click at [609, 146] on div "# Use the right sling to clear the path. hero . use ( "sling" ) # Move to and u…" at bounding box center [696, 181] width 227 height 315
click at [606, 139] on div "# Use the right sling to clear the path. hero . use ( "sling" ) # Move to and u…" at bounding box center [696, 181] width 227 height 315
type textarea """
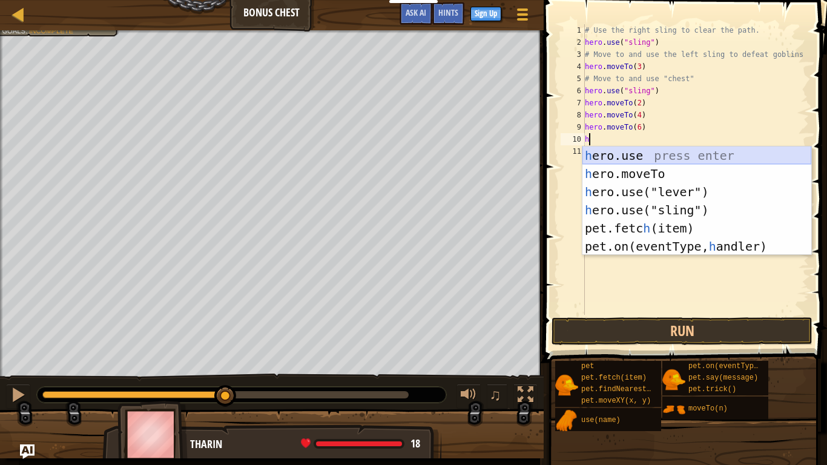
click at [647, 152] on div "h ero.use press enter h ero.moveTo press enter h ero.use("lever") press enter h…" at bounding box center [697, 219] width 229 height 145
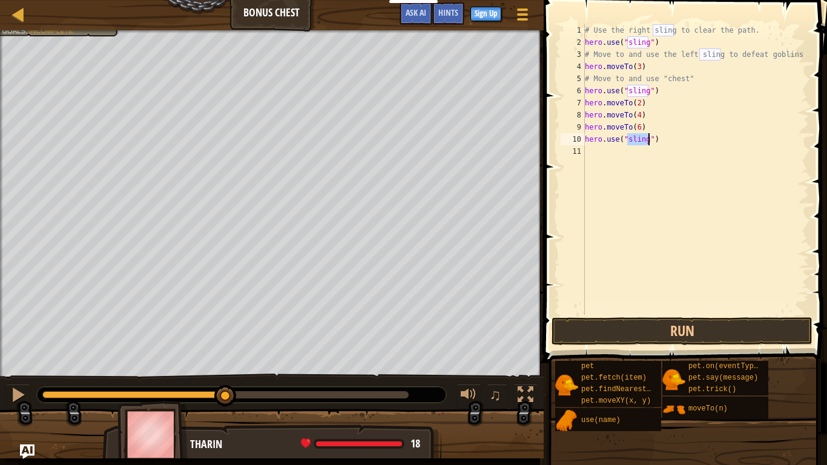
click at [644, 130] on div "# Use the right sling to clear the path. hero . use ( "sling" ) # Move to and u…" at bounding box center [696, 181] width 227 height 315
click at [648, 135] on div "# Use the right sling to clear the path. hero . use ( "sling" ) # Move to and u…" at bounding box center [696, 181] width 227 height 315
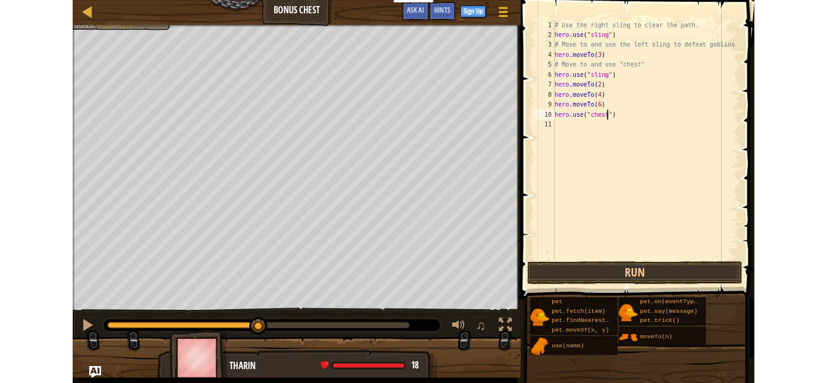
scroll to position [5, 9]
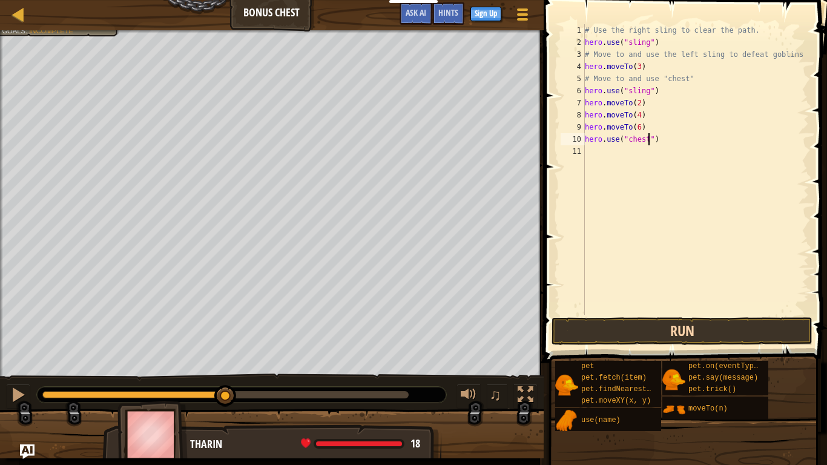
type textarea "hero.use("chest")"
click at [660, 330] on button "Run" at bounding box center [682, 331] width 261 height 28
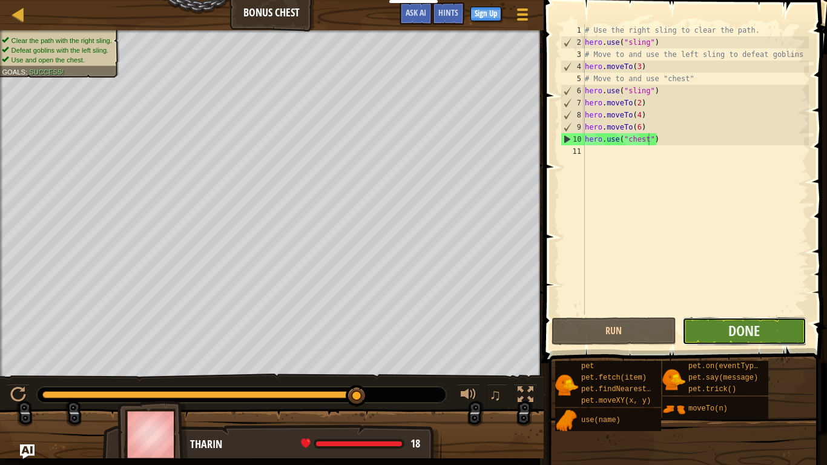
click at [778, 336] on button "Done" at bounding box center [745, 331] width 124 height 28
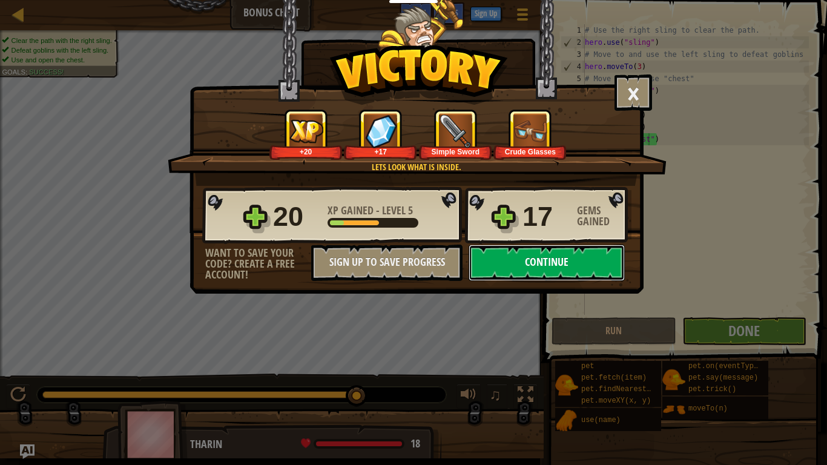
click at [506, 277] on button "Continue" at bounding box center [547, 263] width 156 height 36
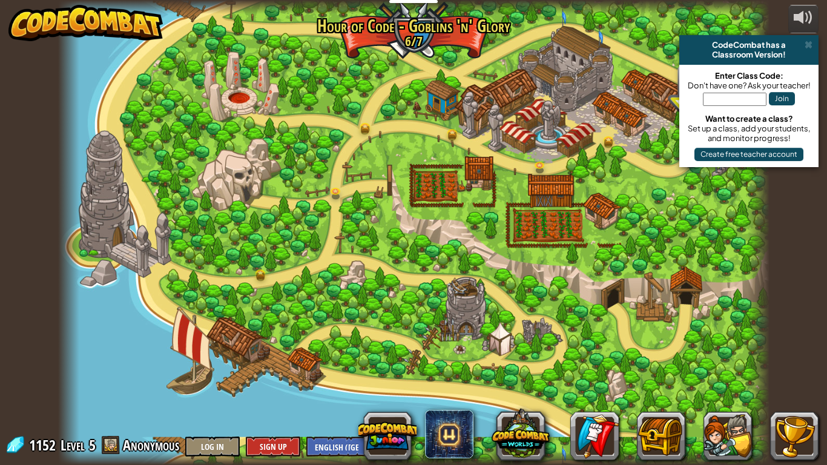
click at [813, 46] on div "CodeCombat has a" at bounding box center [749, 45] width 130 height 10
click at [810, 49] on span at bounding box center [809, 45] width 8 height 10
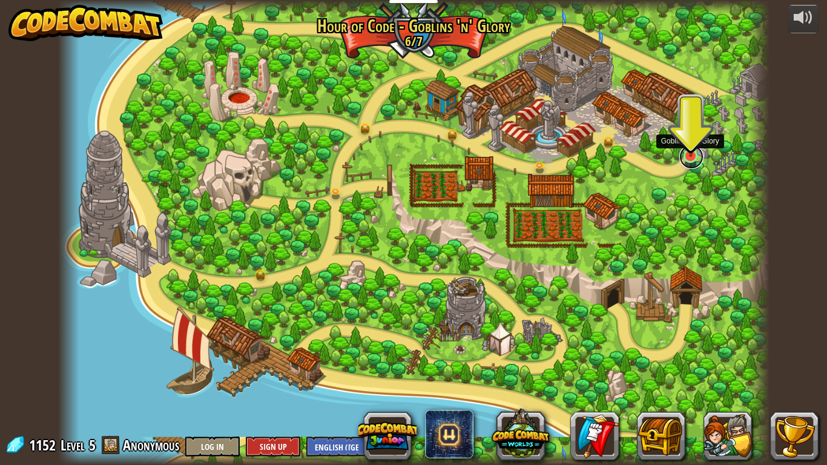
click at [689, 157] on link at bounding box center [692, 157] width 24 height 24
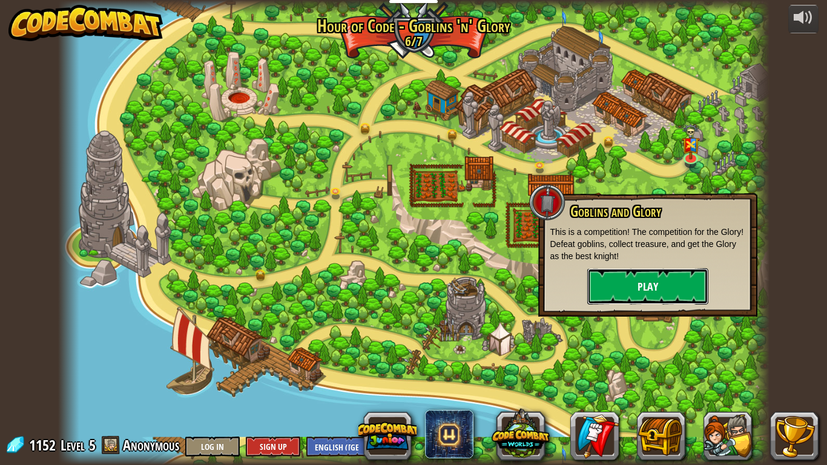
click at [648, 300] on button "Play" at bounding box center [648, 286] width 121 height 36
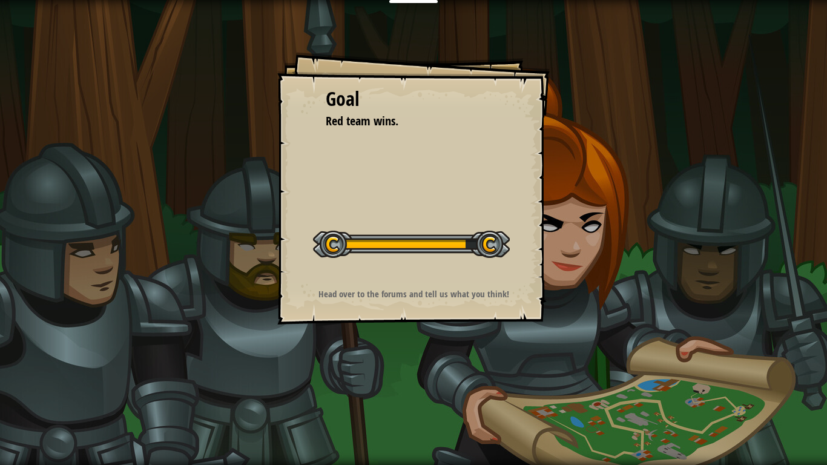
click at [582, 303] on div "Goal Red team wins. Start Level Error loading from server. Try refreshing the p…" at bounding box center [413, 232] width 827 height 465
